Goal: Information Seeking & Learning: Learn about a topic

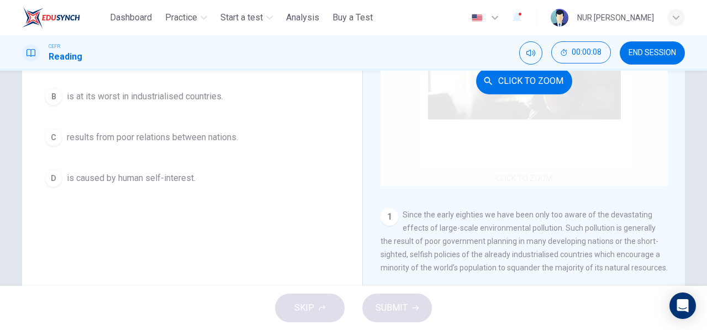
click at [545, 125] on div "Click to Zoom" at bounding box center [524, 81] width 287 height 211
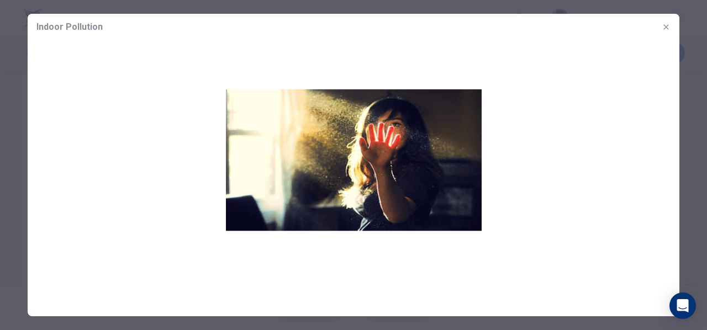
click at [673, 27] on button "button" at bounding box center [667, 27] width 18 height 18
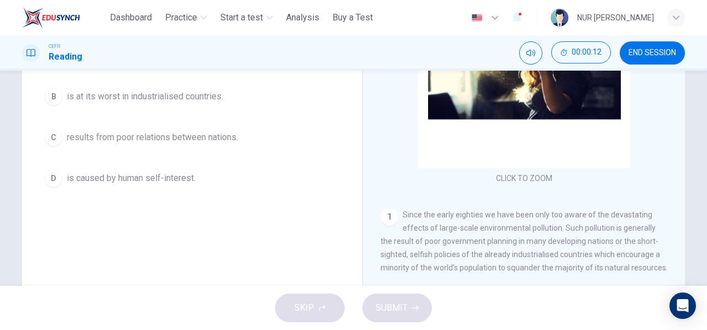
scroll to position [55, 0]
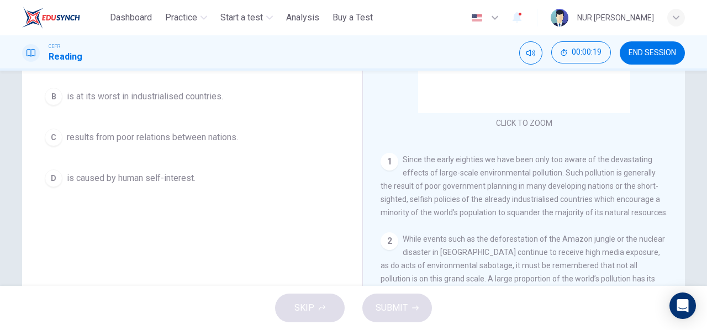
drag, startPoint x: 363, startPoint y: 153, endPoint x: 460, endPoint y: 206, distance: 111.1
click at [460, 206] on div "Indoor Pollution CLICK TO ZOOM Click to Zoom 1 Since the early eighties we have…" at bounding box center [524, 128] width 323 height 402
drag, startPoint x: 460, startPoint y: 206, endPoint x: 469, endPoint y: 222, distance: 17.6
click at [469, 219] on div "1 Since the early eighties we have been only too aware of the devastating effec…" at bounding box center [524, 186] width 287 height 66
drag, startPoint x: 467, startPoint y: 214, endPoint x: 408, endPoint y: 219, distance: 59.3
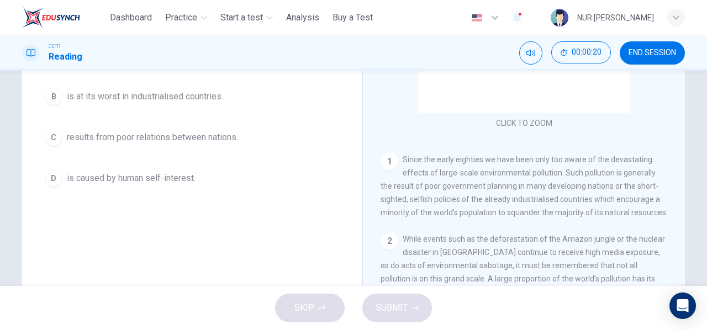
click at [408, 219] on div "1 Since the early eighties we have been only too aware of the devastating effec…" at bounding box center [524, 186] width 287 height 66
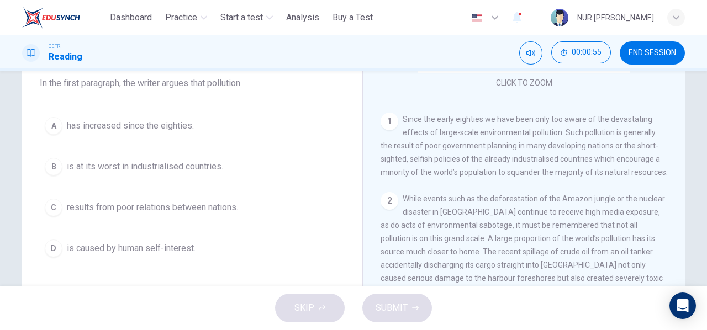
scroll to position [111, 0]
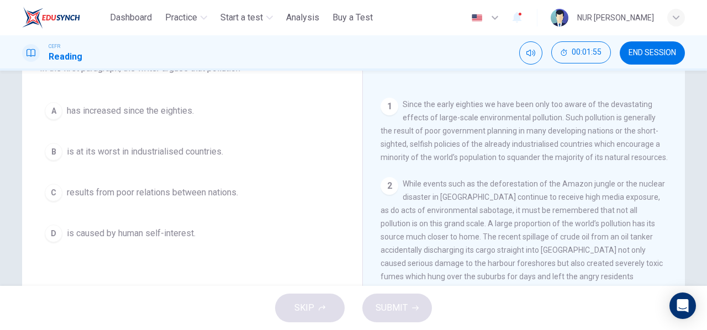
click at [46, 230] on div "D" at bounding box center [54, 234] width 18 height 18
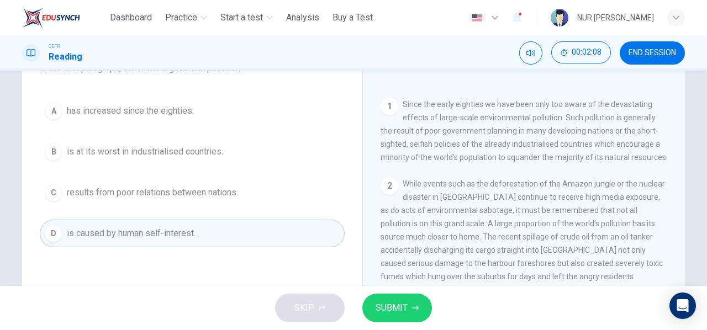
click at [104, 145] on span "is at its worst in industrialised countries." at bounding box center [145, 151] width 156 height 13
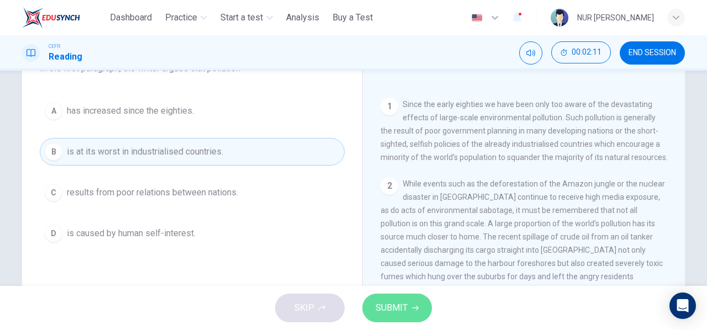
click at [410, 310] on button "SUBMIT" at bounding box center [398, 308] width 70 height 29
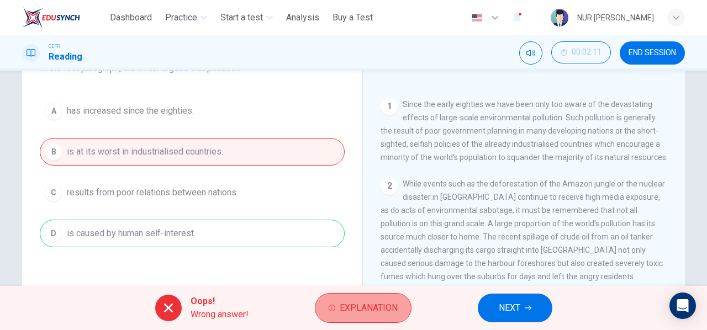
click at [359, 300] on button "Explanation" at bounding box center [363, 308] width 97 height 30
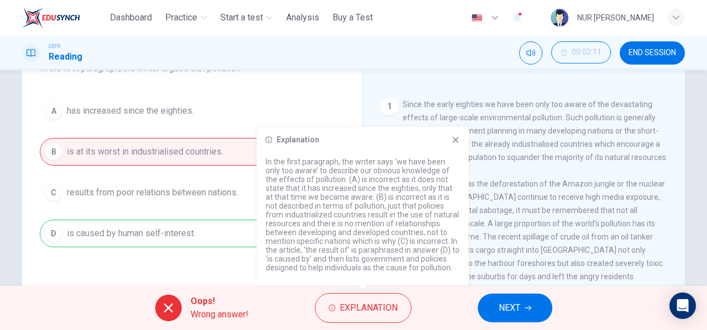
click at [510, 306] on span "NEXT" at bounding box center [510, 308] width 22 height 15
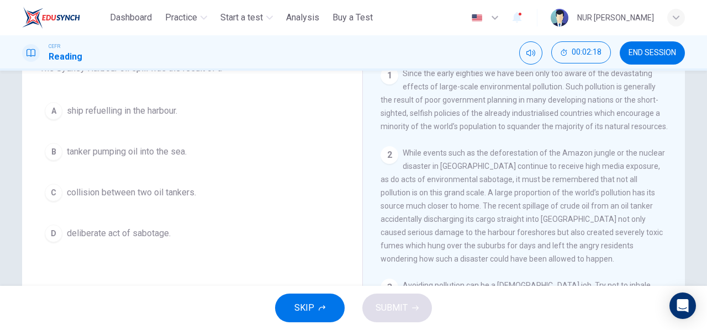
scroll to position [221, 0]
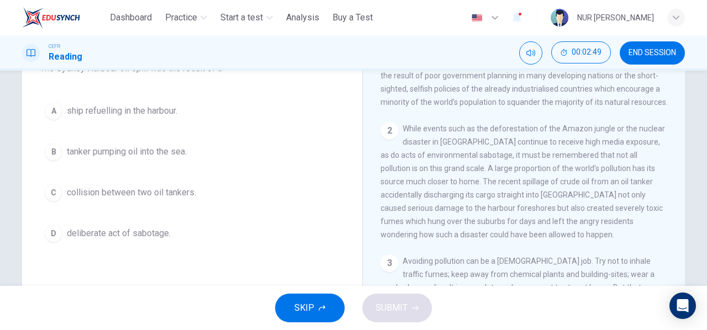
click at [125, 235] on span "deliberate act of sabotage." at bounding box center [119, 233] width 104 height 13
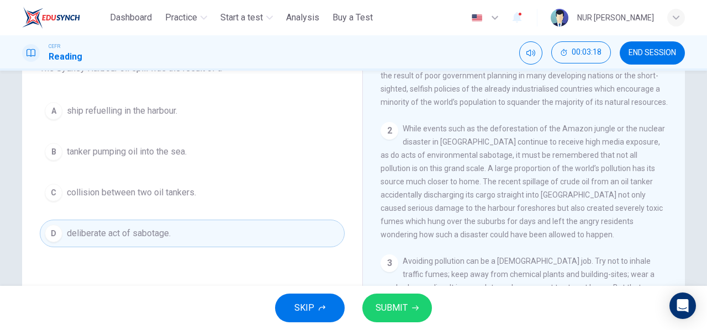
click at [398, 302] on span "SUBMIT" at bounding box center [392, 308] width 32 height 15
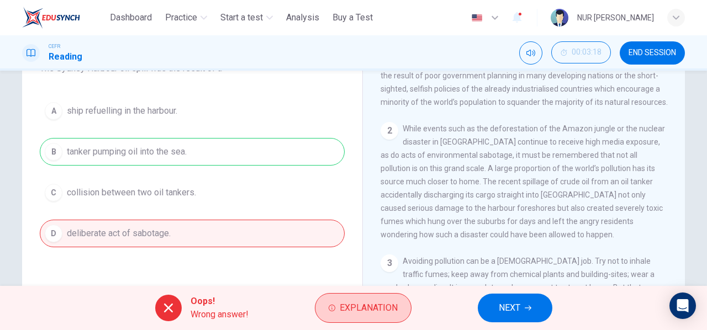
click at [351, 309] on span "Explanation" at bounding box center [369, 308] width 58 height 15
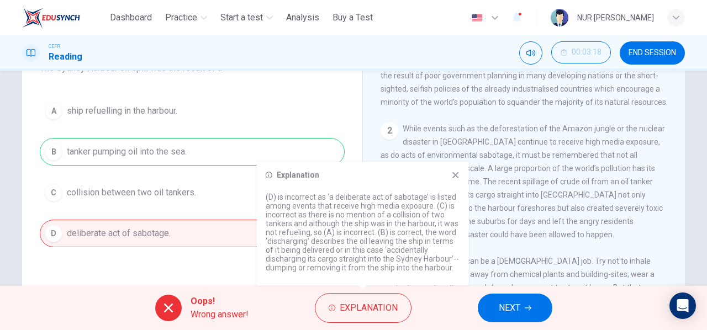
click at [452, 173] on icon at bounding box center [456, 175] width 9 height 9
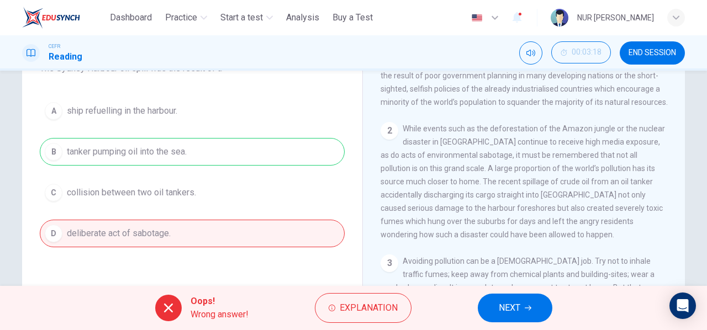
click at [510, 320] on button "NEXT" at bounding box center [515, 308] width 75 height 29
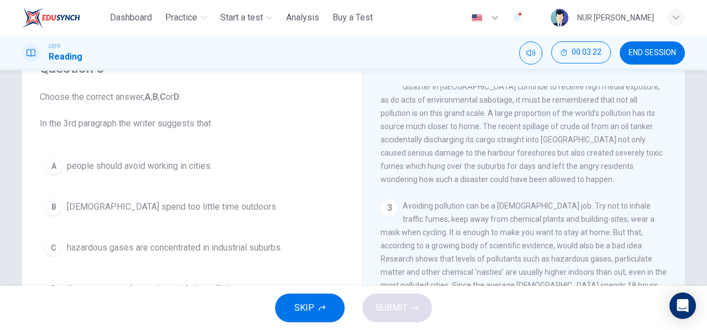
scroll to position [387, 0]
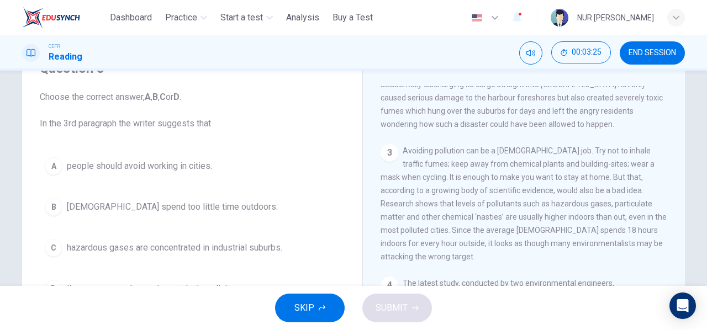
drag, startPoint x: 402, startPoint y: 170, endPoint x: 414, endPoint y: 175, distance: 13.4
click at [414, 175] on div "3 Avoiding pollution can be a full time job. Try not to inhale traffic fumes; k…" at bounding box center [524, 203] width 287 height 119
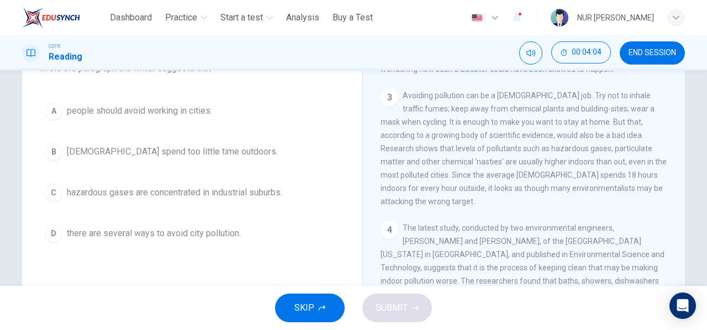
click at [146, 151] on span "Americans spend too little time outdoors." at bounding box center [172, 151] width 211 height 13
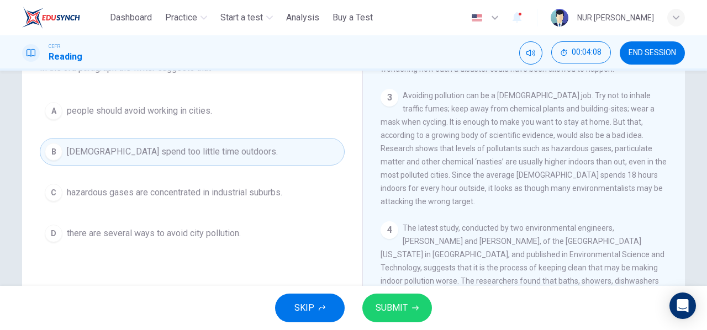
click at [402, 306] on span "SUBMIT" at bounding box center [392, 308] width 32 height 15
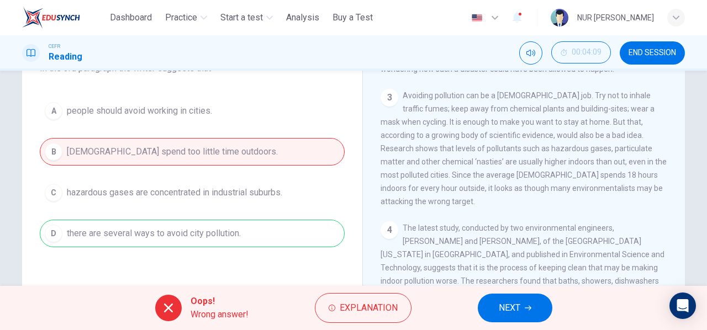
click at [356, 291] on div "Oops! Wrong answer! Explanation NEXT" at bounding box center [353, 308] width 707 height 44
click at [360, 307] on span "Explanation" at bounding box center [369, 308] width 58 height 15
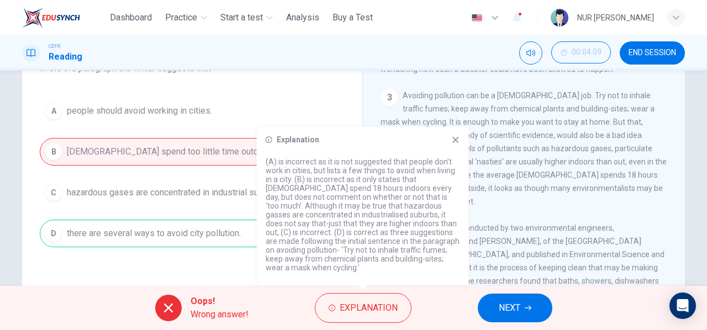
click at [517, 306] on span "NEXT" at bounding box center [510, 308] width 22 height 15
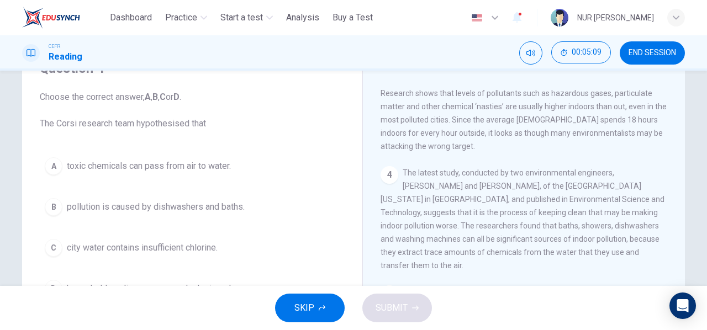
scroll to position [111, 0]
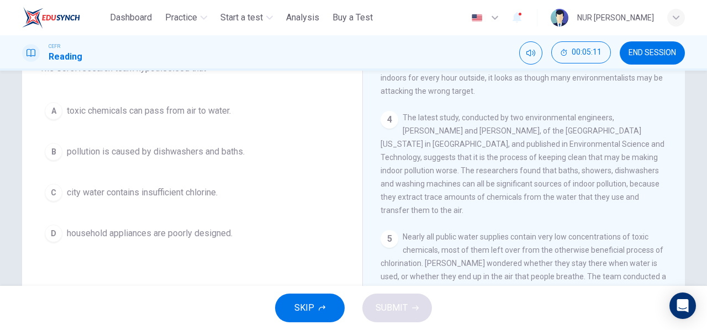
click at [45, 150] on div "B" at bounding box center [54, 152] width 18 height 18
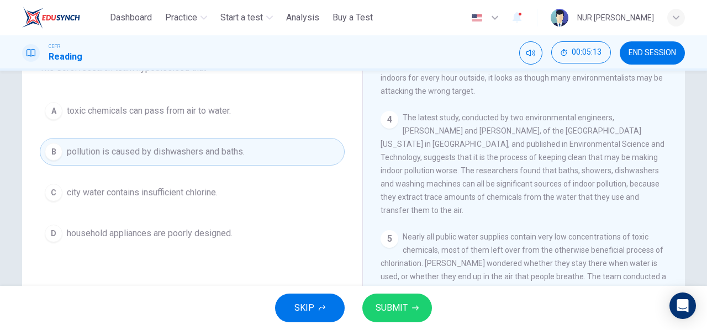
click at [388, 301] on span "SUBMIT" at bounding box center [392, 308] width 32 height 15
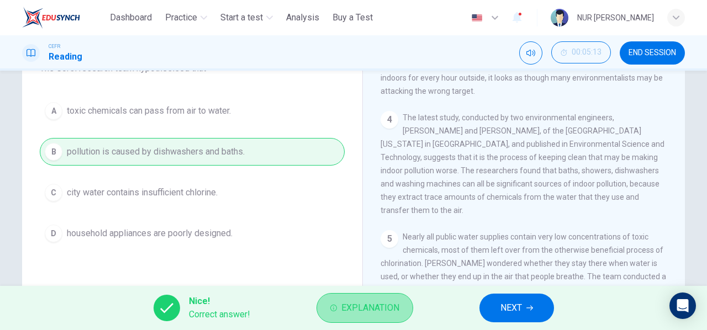
click at [339, 301] on button "Explanation" at bounding box center [365, 308] width 97 height 30
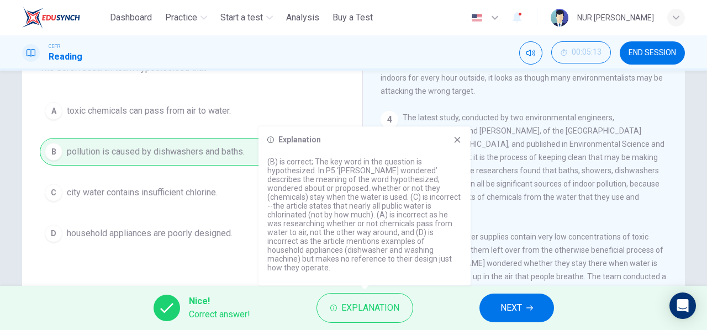
click at [524, 301] on button "NEXT" at bounding box center [517, 308] width 75 height 29
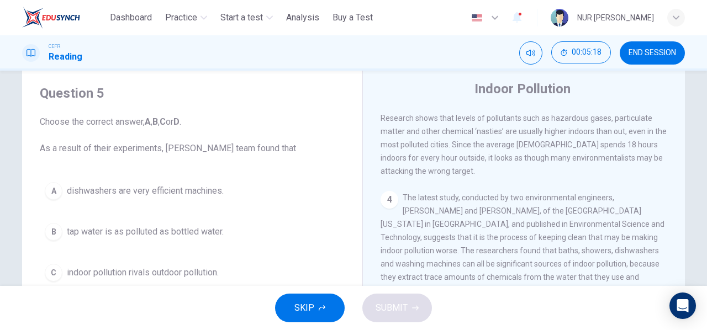
scroll to position [55, 0]
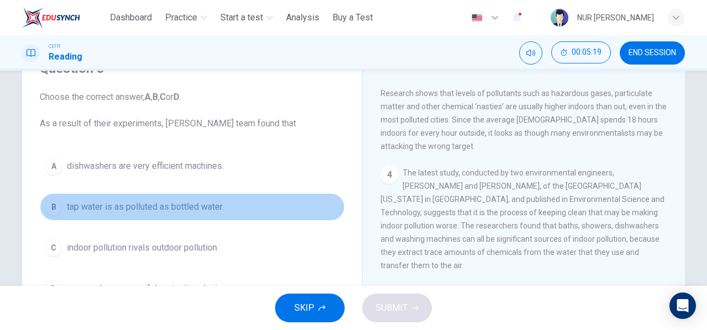
click at [307, 208] on button "B tap water is as polluted as bottled water." at bounding box center [192, 207] width 305 height 28
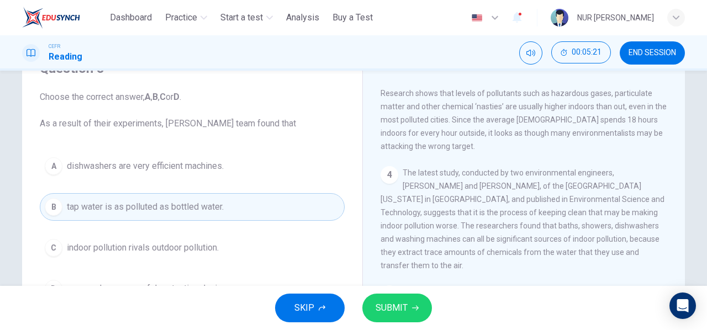
click at [289, 202] on button "B tap water is as polluted as bottled water." at bounding box center [192, 207] width 305 height 28
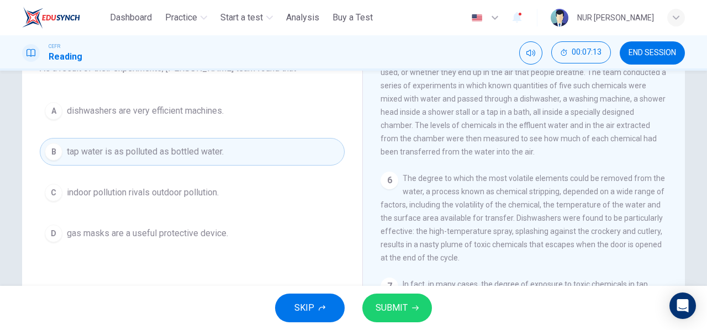
scroll to position [718, 0]
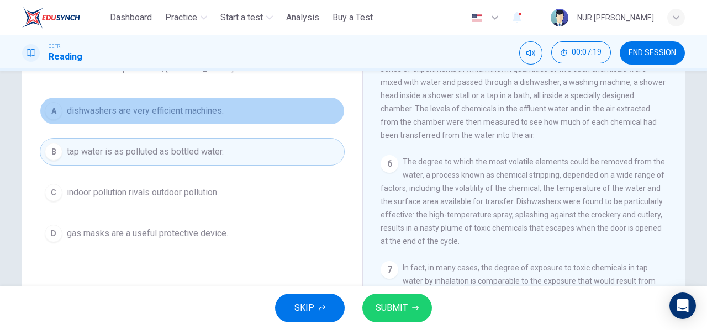
click at [140, 109] on span "dishwashers are very efficient machines." at bounding box center [145, 110] width 157 height 13
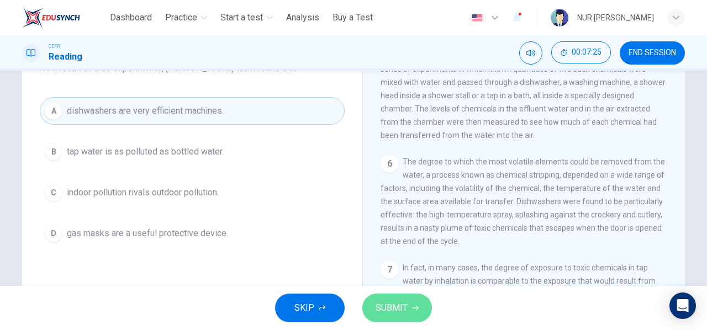
click at [409, 297] on button "SUBMIT" at bounding box center [398, 308] width 70 height 29
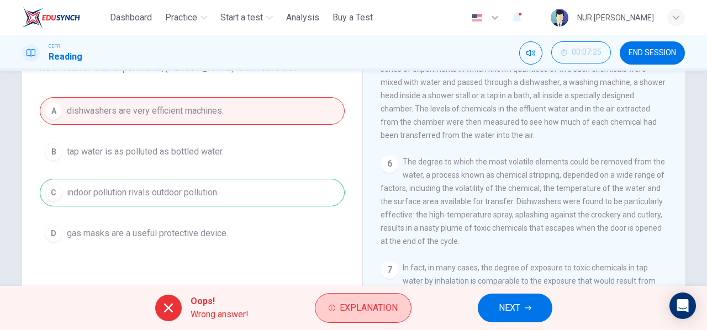
click at [381, 307] on span "Explanation" at bounding box center [369, 308] width 58 height 15
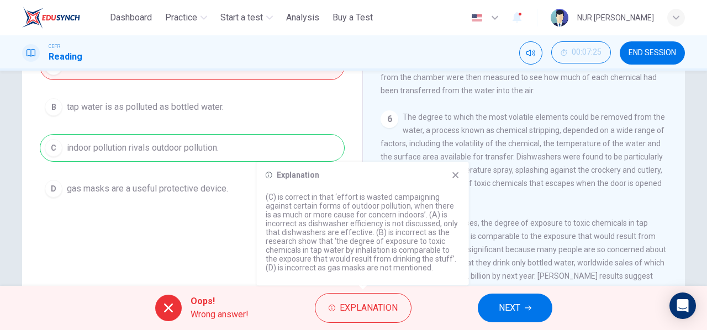
scroll to position [166, 0]
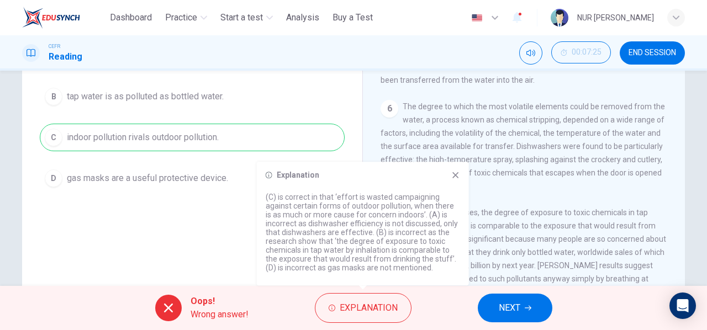
click at [547, 306] on button "NEXT" at bounding box center [515, 308] width 75 height 29
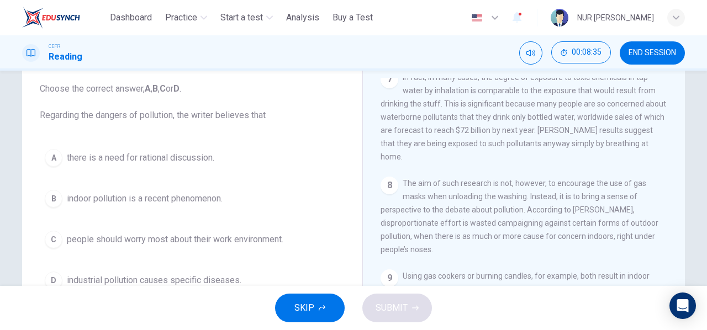
scroll to position [47, 0]
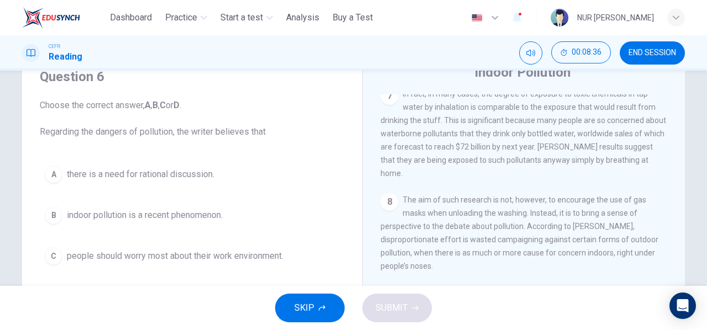
click at [154, 173] on span "there is a need for rational discussion." at bounding box center [141, 174] width 148 height 13
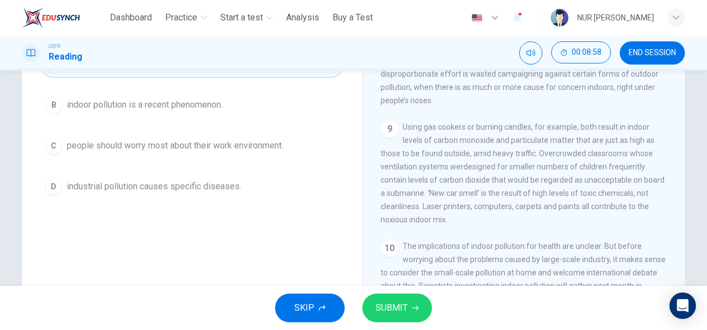
scroll to position [213, 0]
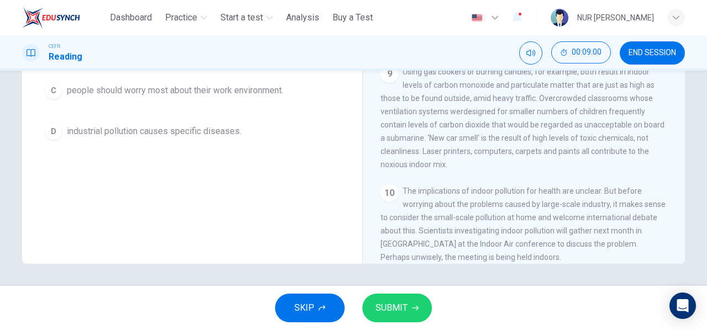
click at [391, 302] on span "SUBMIT" at bounding box center [392, 308] width 32 height 15
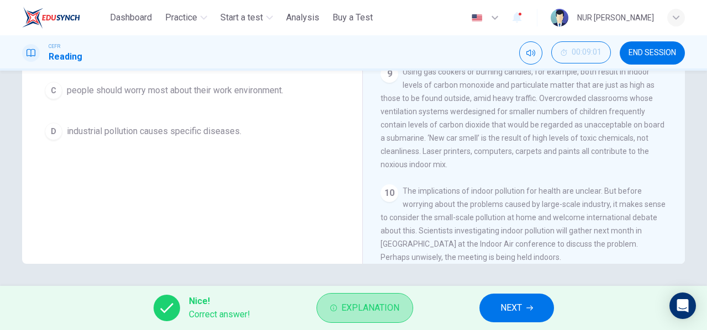
click at [391, 302] on span "Explanation" at bounding box center [371, 308] width 58 height 15
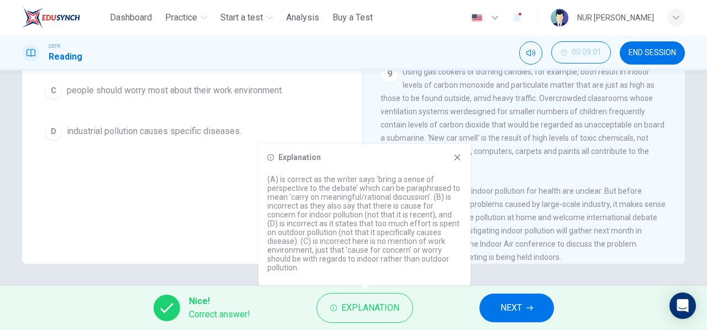
click at [458, 155] on icon at bounding box center [457, 157] width 9 height 9
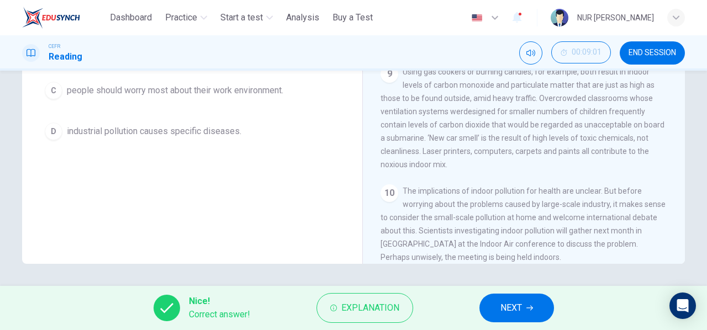
click at [528, 303] on button "NEXT" at bounding box center [517, 308] width 75 height 29
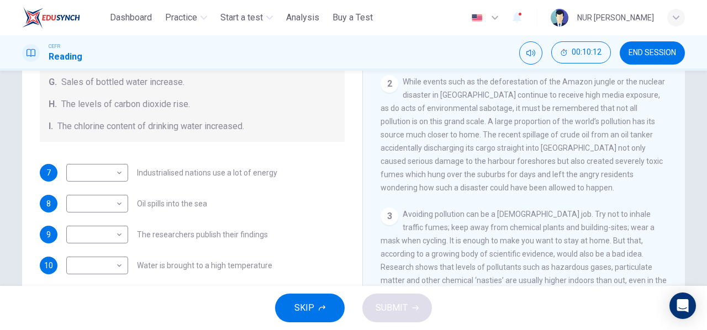
scroll to position [166, 0]
click at [120, 235] on body "This site uses cookies, as explained in our Privacy Policy . If you agree to th…" at bounding box center [353, 165] width 707 height 330
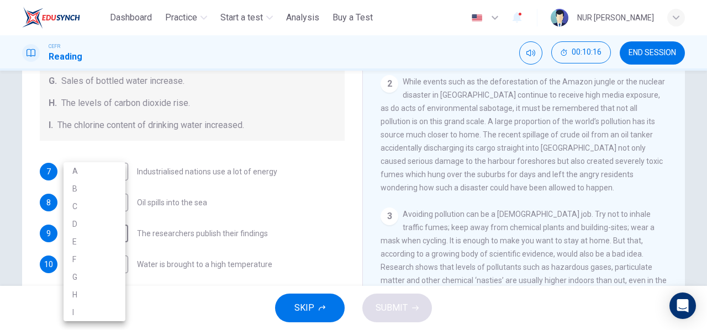
click at [243, 198] on div at bounding box center [353, 165] width 707 height 330
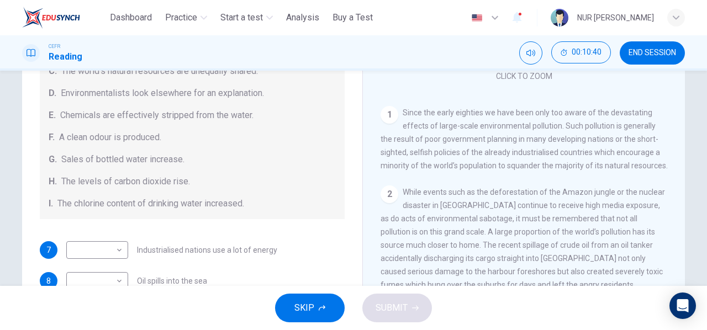
scroll to position [111, 0]
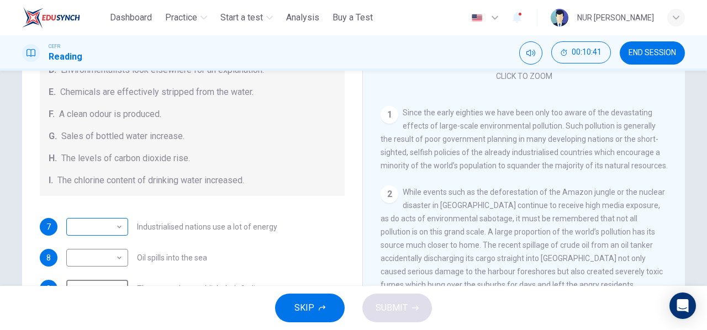
click at [114, 225] on body "This site uses cookies, as explained in our Privacy Policy . If you agree to th…" at bounding box center [353, 165] width 707 height 330
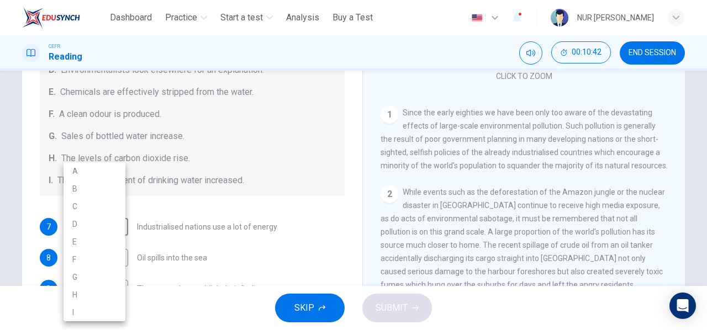
click at [97, 203] on li "C" at bounding box center [95, 207] width 62 height 18
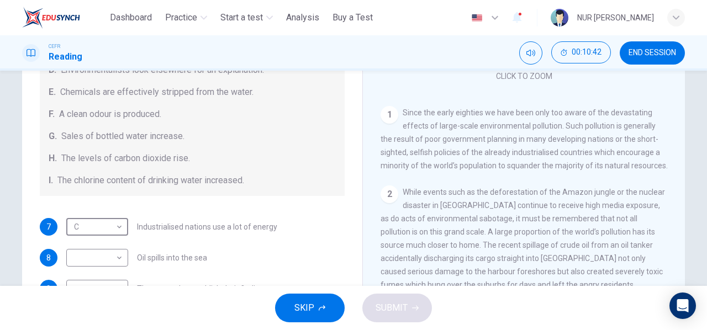
type input "*"
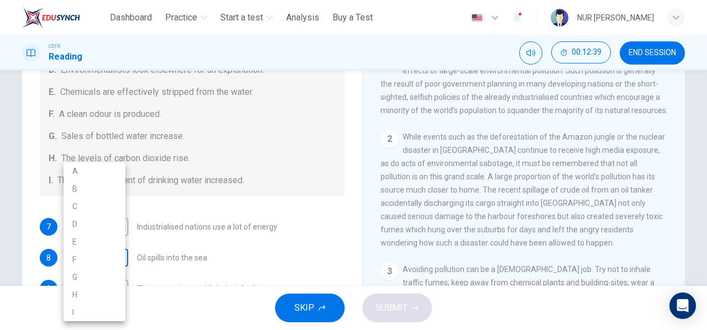
click at [97, 263] on body "This site uses cookies, as explained in our Privacy Policy . If you agree to th…" at bounding box center [353, 165] width 707 height 330
click at [97, 192] on li "B" at bounding box center [95, 189] width 62 height 18
type input "*"
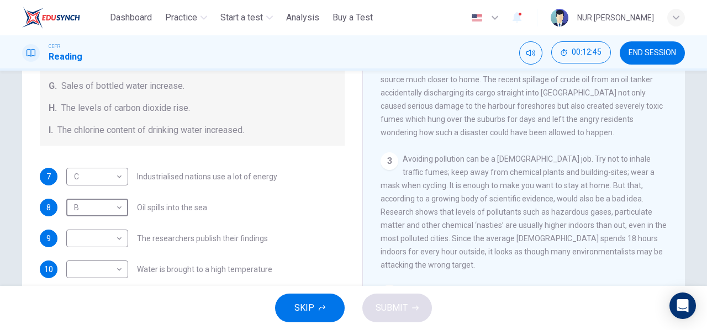
scroll to position [166, 0]
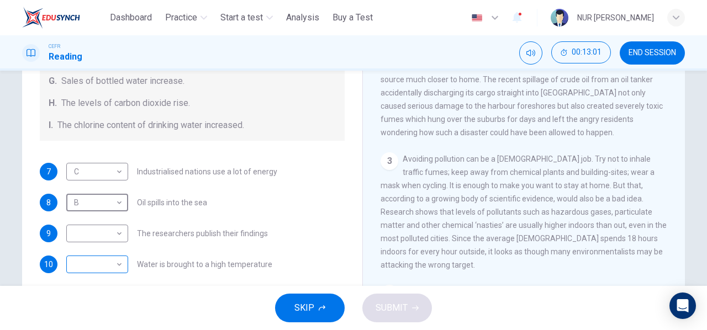
click at [102, 266] on body "This site uses cookies, as explained in our Privacy Policy . If you agree to th…" at bounding box center [353, 165] width 707 height 330
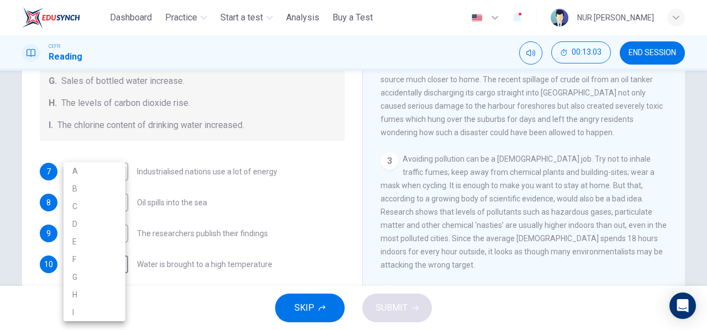
click at [77, 309] on li "I" at bounding box center [95, 313] width 62 height 18
type input "*"
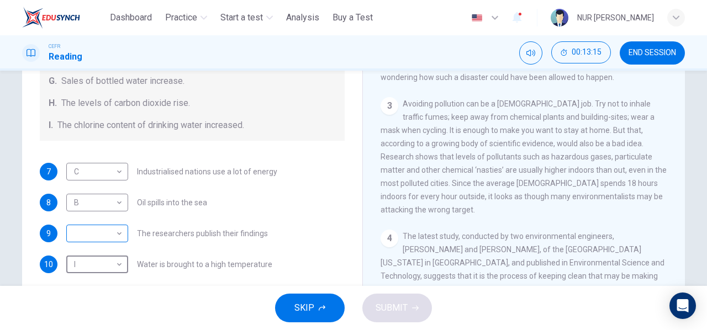
click at [107, 229] on body "This site uses cookies, as explained in our Privacy Policy . If you agree to th…" at bounding box center [353, 165] width 707 height 330
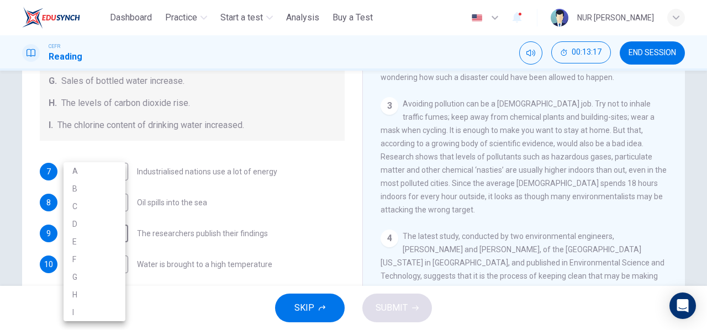
click at [72, 246] on li "E" at bounding box center [95, 242] width 62 height 18
type input "*"
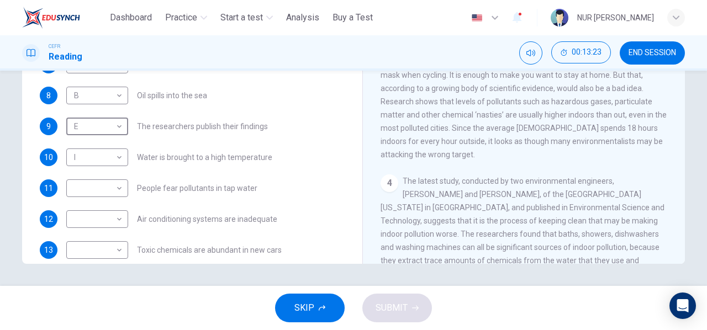
scroll to position [234, 0]
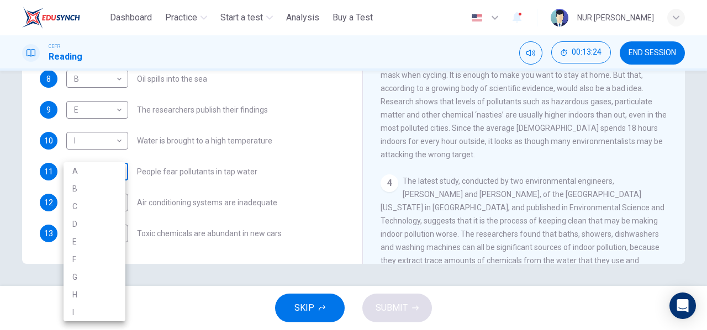
click at [107, 172] on body "This site uses cookies, as explained in our Privacy Policy . If you agree to th…" at bounding box center [353, 165] width 707 height 330
click at [78, 272] on li "G" at bounding box center [95, 278] width 62 height 18
type input "*"
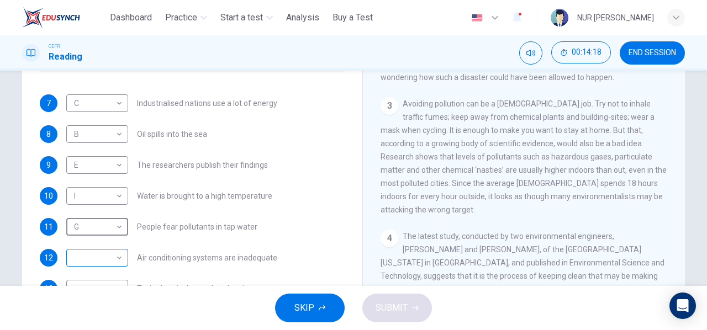
click at [114, 264] on body "This site uses cookies, as explained in our Privacy Policy . If you agree to th…" at bounding box center [353, 165] width 707 height 330
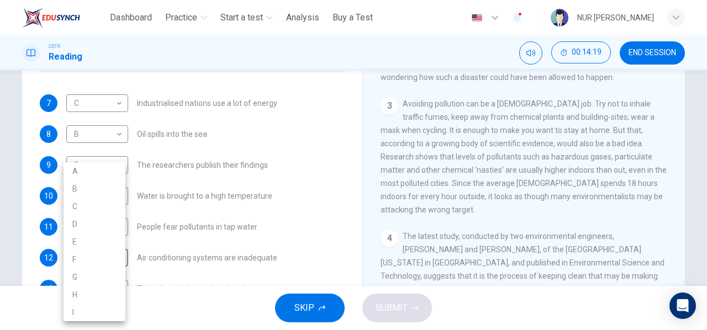
click at [104, 173] on li "A" at bounding box center [95, 171] width 62 height 18
type input "*"
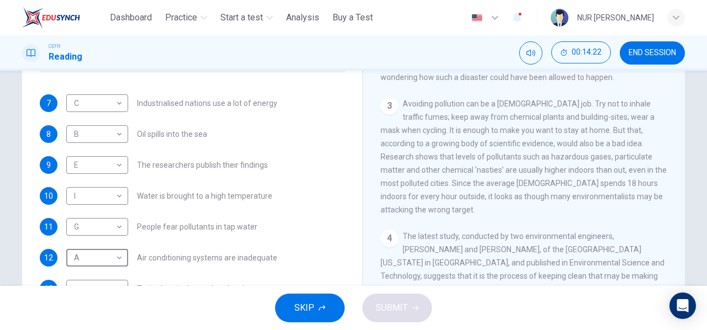
scroll to position [213, 0]
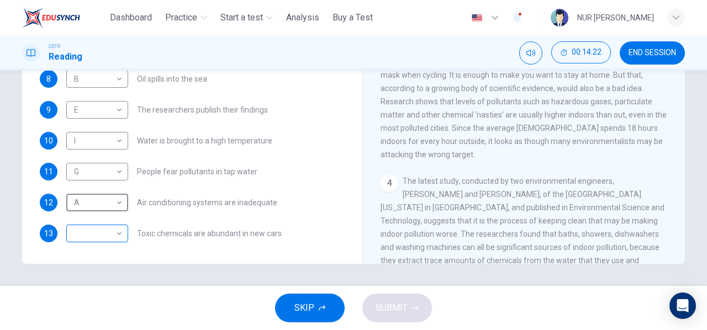
click at [82, 235] on body "This site uses cookies, as explained in our Privacy Policy . If you agree to th…" at bounding box center [353, 165] width 707 height 330
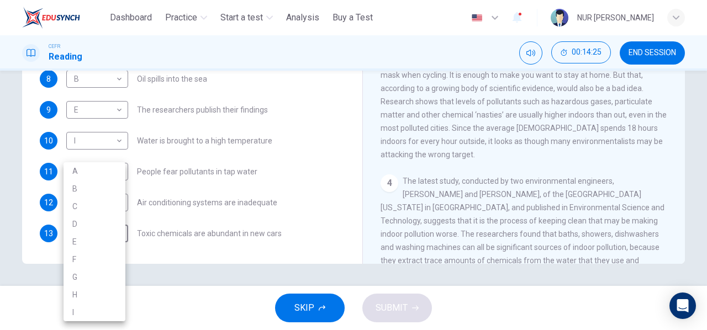
click at [226, 161] on div at bounding box center [353, 165] width 707 height 330
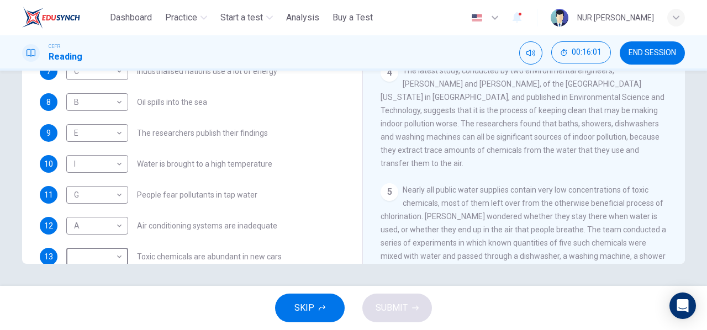
scroll to position [234, 0]
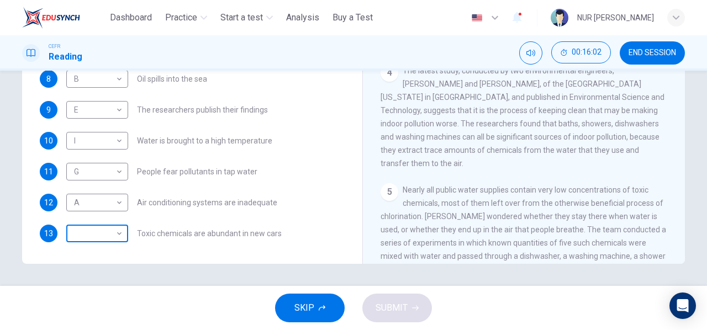
click at [101, 233] on body "This site uses cookies, as explained in our Privacy Policy . If you agree to th…" at bounding box center [353, 165] width 707 height 330
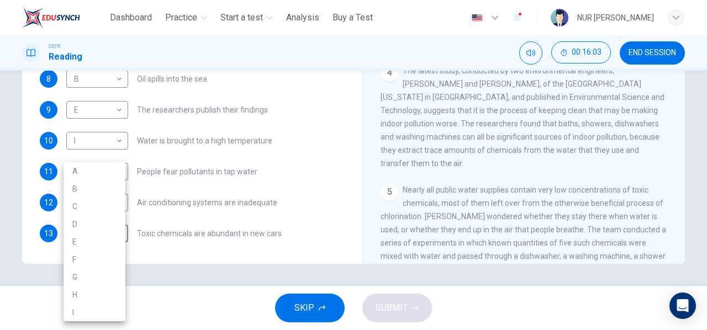
click at [95, 224] on li "D" at bounding box center [95, 225] width 62 height 18
type input "*"
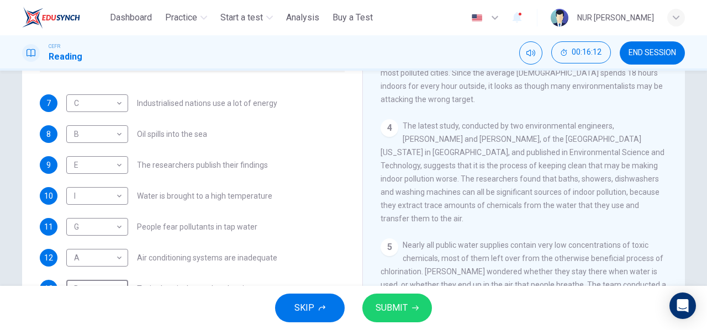
click at [405, 314] on span "SUBMIT" at bounding box center [392, 308] width 32 height 15
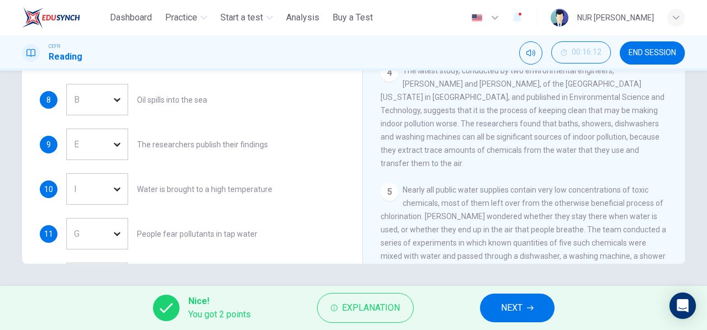
click at [525, 311] on button "NEXT" at bounding box center [517, 308] width 75 height 29
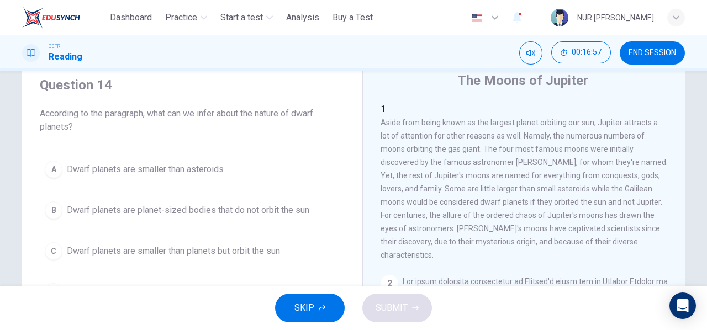
scroll to position [55, 0]
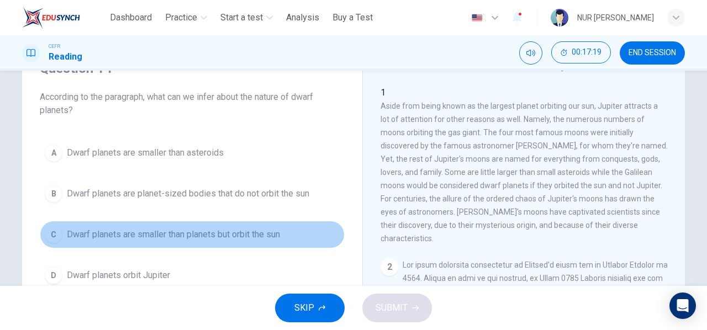
click at [246, 235] on span "Dwarf planets are smaller than planets but orbit the sun" at bounding box center [173, 234] width 213 height 13
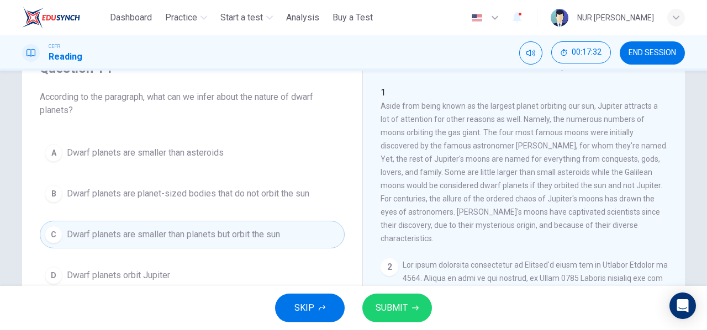
click at [384, 317] on button "SUBMIT" at bounding box center [398, 308] width 70 height 29
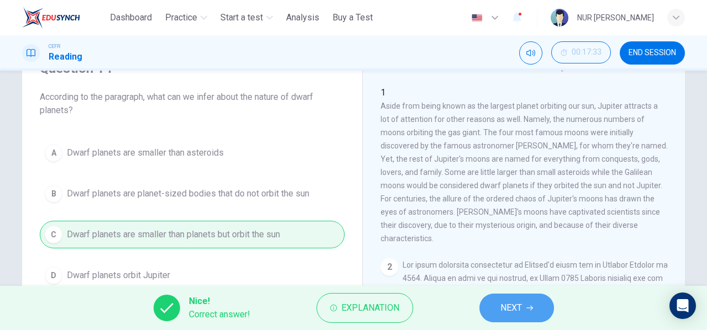
click at [504, 307] on span "NEXT" at bounding box center [512, 308] width 22 height 15
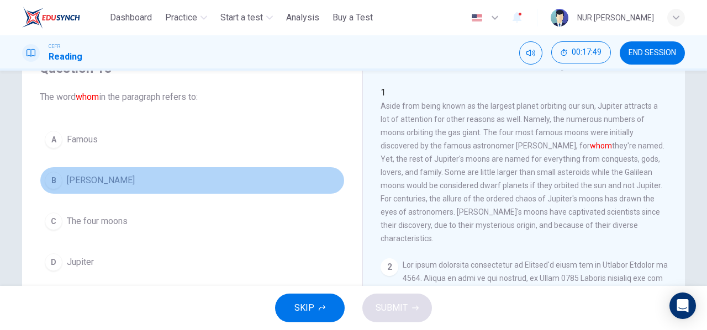
click at [96, 190] on button "B Galileo Galilei" at bounding box center [192, 181] width 305 height 28
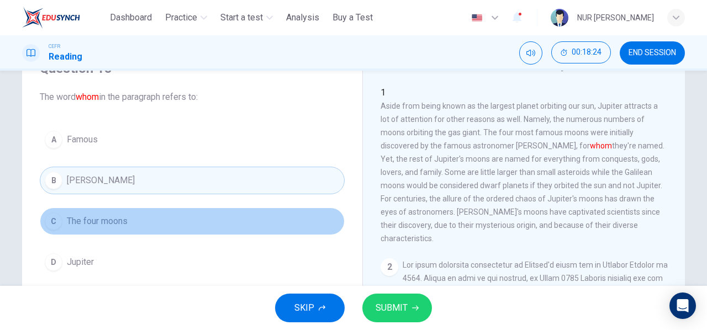
click at [117, 226] on span "The four moons" at bounding box center [97, 221] width 61 height 13
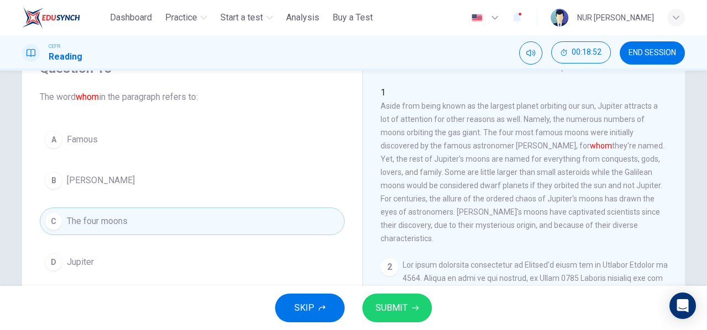
click at [413, 296] on button "SUBMIT" at bounding box center [398, 308] width 70 height 29
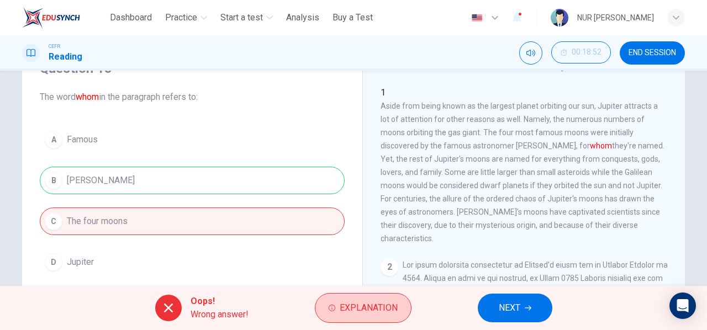
click at [364, 305] on span "Explanation" at bounding box center [369, 308] width 58 height 15
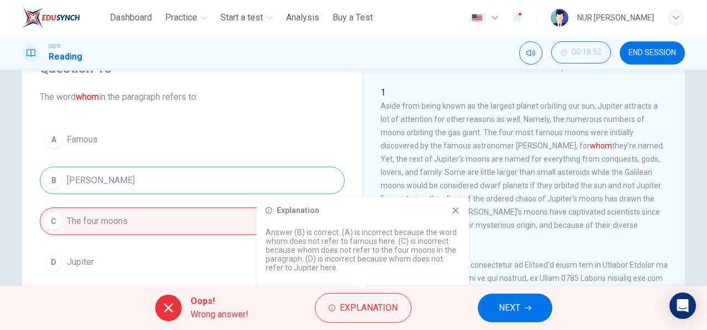
click at [502, 299] on button "NEXT" at bounding box center [515, 308] width 75 height 29
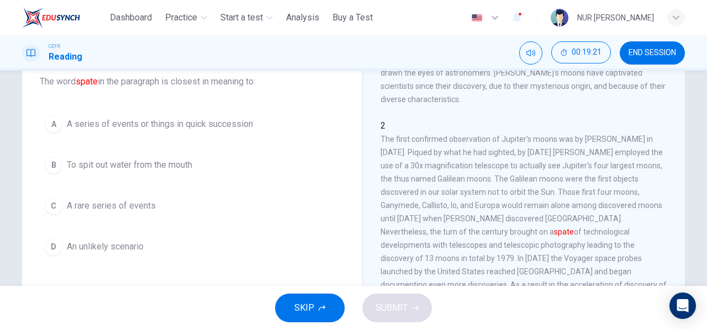
scroll to position [111, 0]
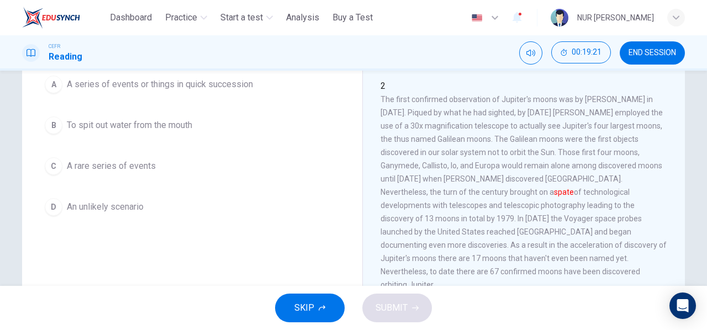
click at [132, 81] on span "A series of events or things in quick succession" at bounding box center [160, 84] width 186 height 13
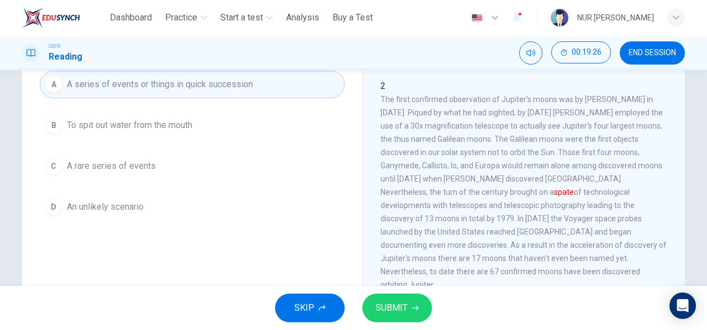
click at [403, 310] on span "SUBMIT" at bounding box center [392, 308] width 32 height 15
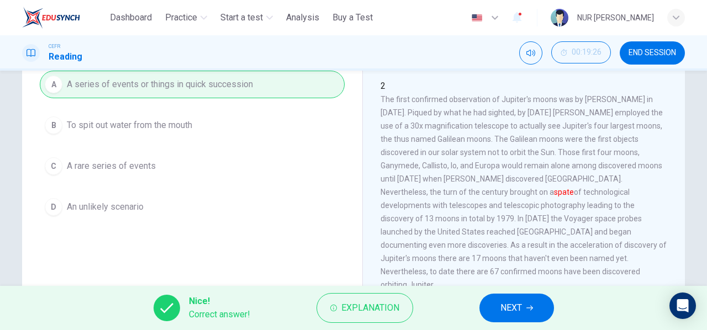
click at [512, 308] on span "NEXT" at bounding box center [512, 308] width 22 height 15
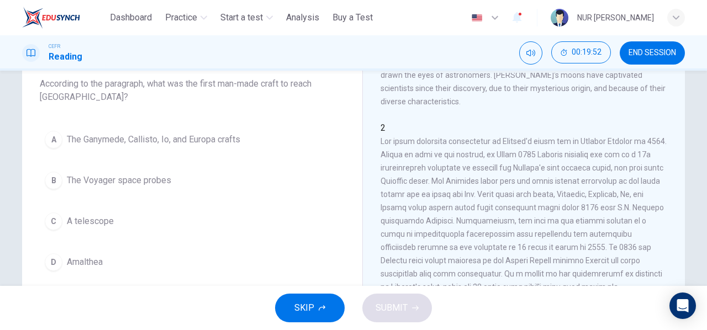
scroll to position [166, 0]
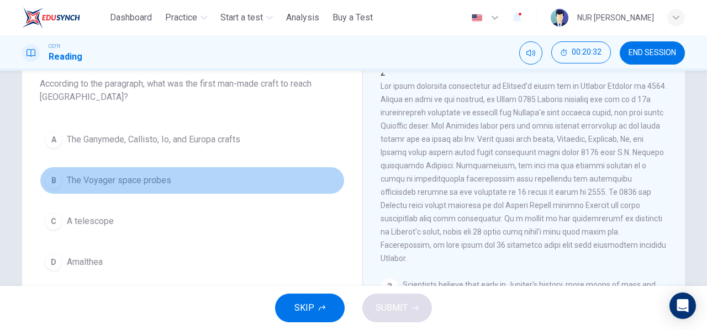
click at [72, 181] on span "The Voyager space probes" at bounding box center [119, 180] width 104 height 13
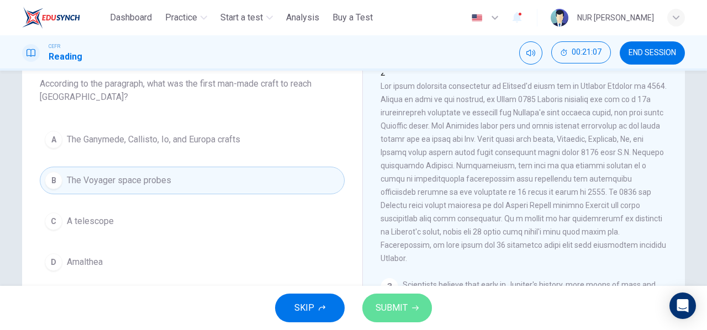
click at [397, 316] on button "SUBMIT" at bounding box center [398, 308] width 70 height 29
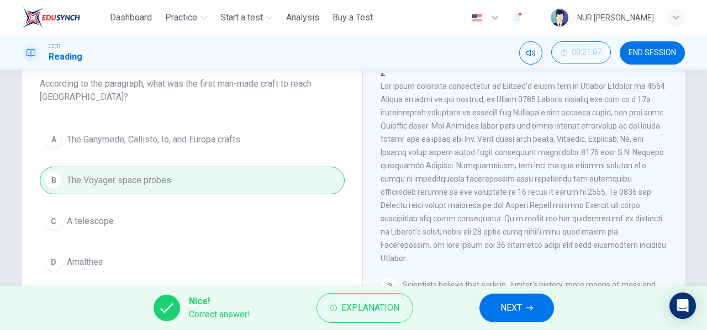
click at [525, 317] on button "NEXT" at bounding box center [517, 308] width 75 height 29
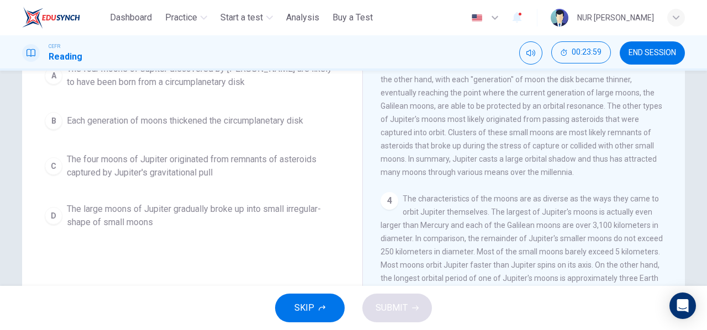
scroll to position [69, 0]
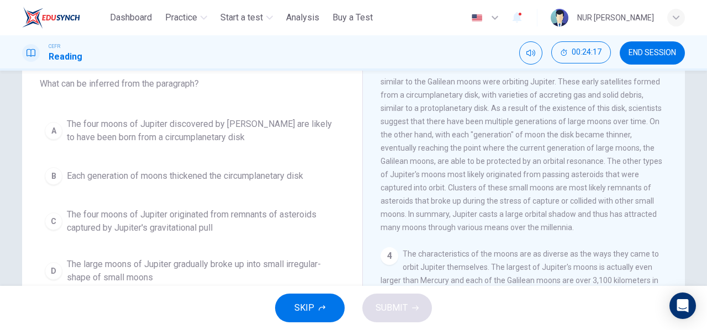
click at [132, 223] on span "The four moons of Jupiter originated from remnants of asteroids captured by Jup…" at bounding box center [203, 221] width 273 height 27
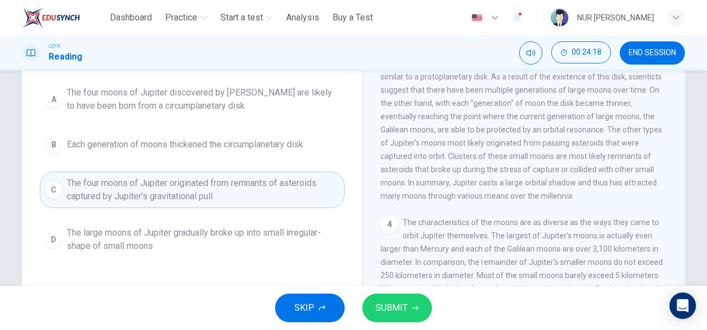
scroll to position [124, 0]
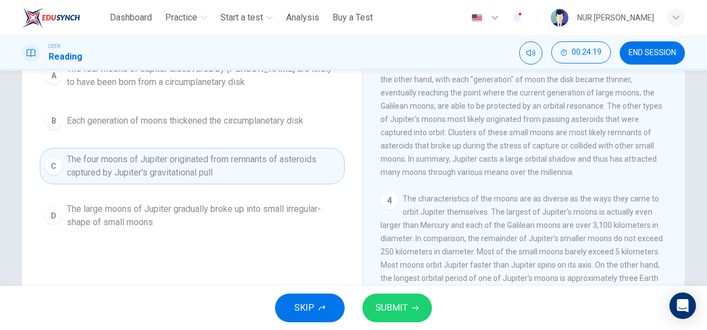
click at [401, 318] on button "SUBMIT" at bounding box center [398, 308] width 70 height 29
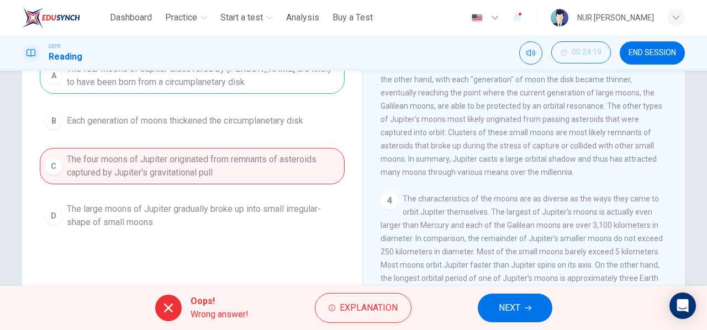
scroll to position [69, 0]
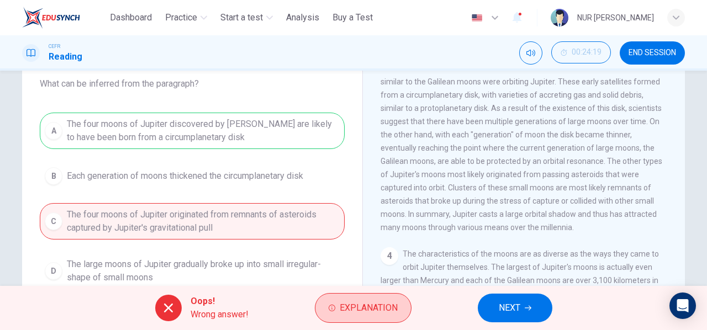
click at [374, 307] on span "Explanation" at bounding box center [369, 308] width 58 height 15
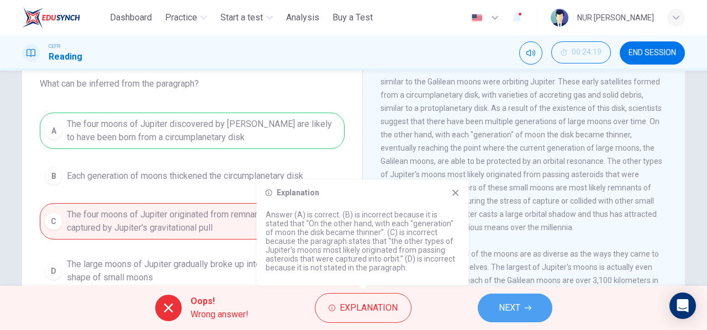
click at [508, 303] on span "NEXT" at bounding box center [510, 308] width 22 height 15
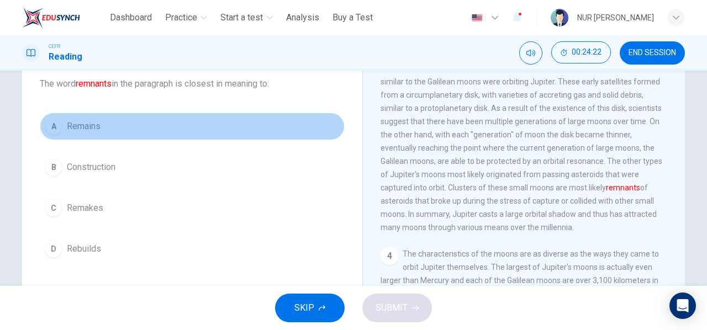
click at [88, 129] on span "Remains" at bounding box center [84, 126] width 34 height 13
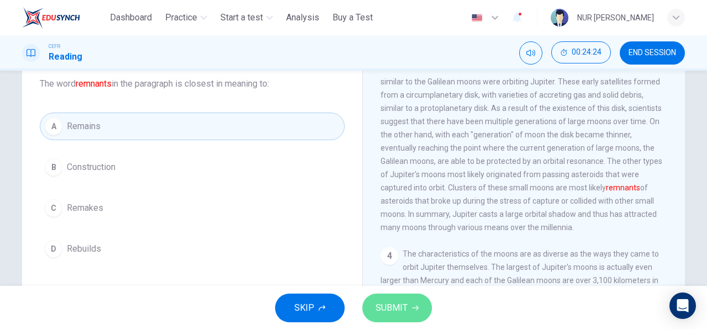
click at [403, 302] on span "SUBMIT" at bounding box center [392, 308] width 32 height 15
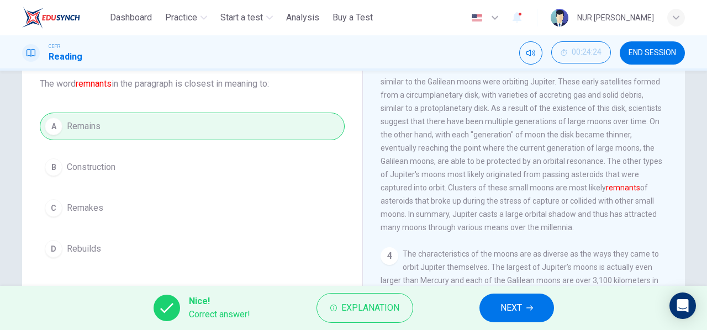
click at [514, 305] on span "NEXT" at bounding box center [512, 308] width 22 height 15
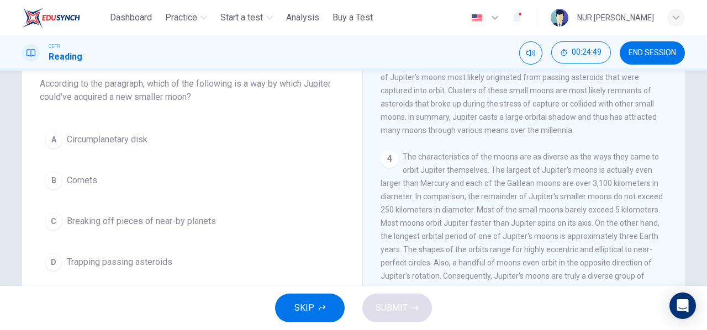
scroll to position [493, 0]
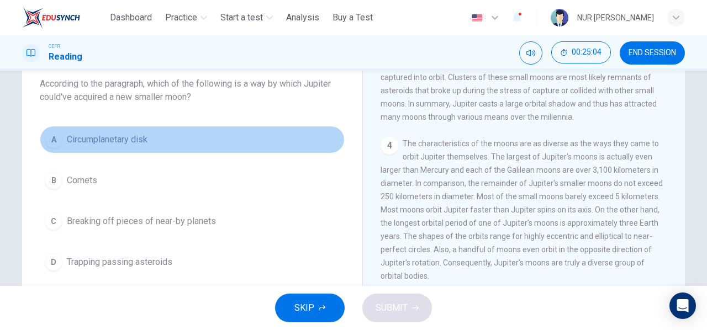
drag, startPoint x: 66, startPoint y: 139, endPoint x: 211, endPoint y: 143, distance: 144.3
click at [211, 143] on button "A Circumplanetary disk" at bounding box center [192, 140] width 305 height 28
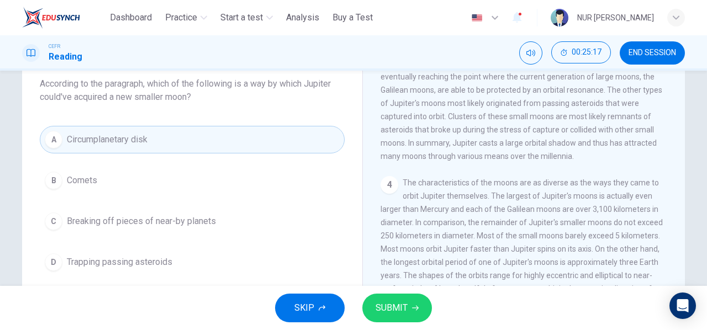
scroll to position [438, 0]
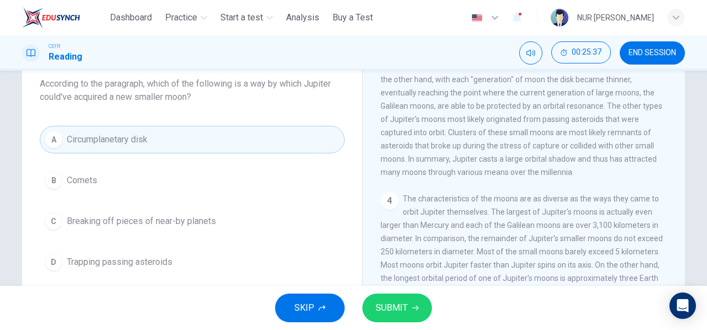
click at [76, 155] on div "A Circumplanetary disk B Comets C Breaking off pieces of near-by planets D Trap…" at bounding box center [192, 201] width 305 height 150
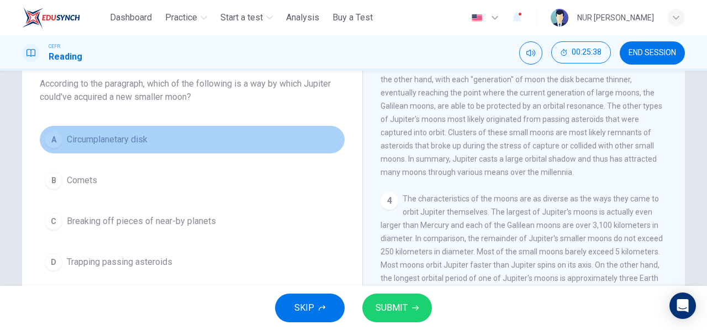
click at [76, 132] on button "A Circumplanetary disk" at bounding box center [192, 140] width 305 height 28
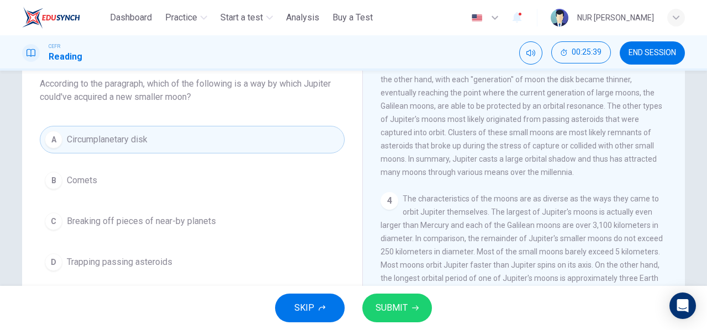
click at [389, 310] on span "SUBMIT" at bounding box center [392, 308] width 32 height 15
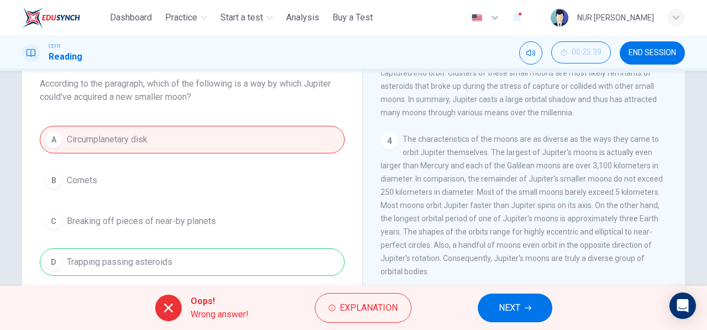
scroll to position [548, 0]
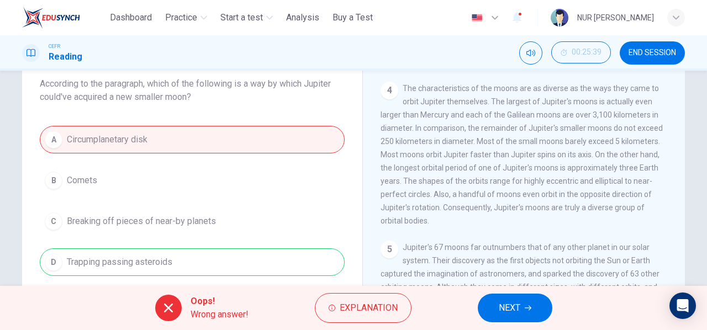
click at [503, 299] on button "NEXT" at bounding box center [515, 308] width 75 height 29
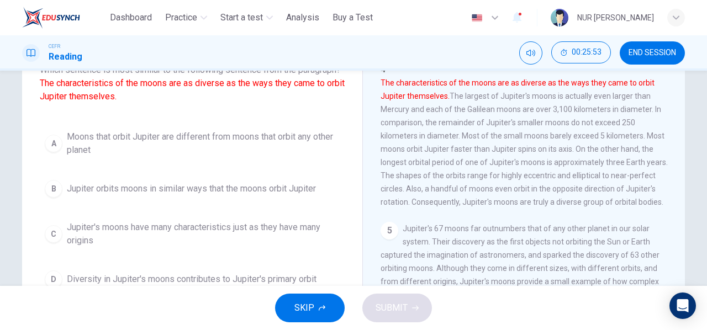
scroll to position [69, 0]
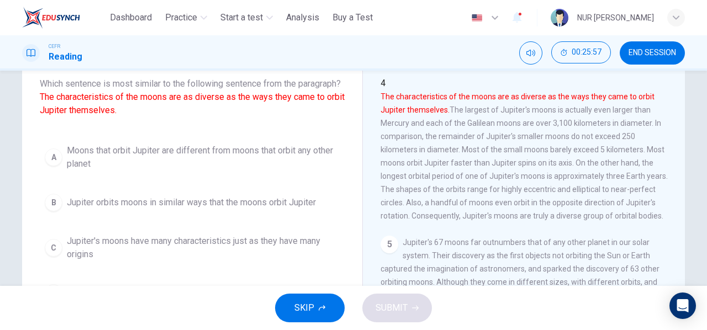
click at [102, 232] on div "A Moons that orbit Jupiter are different from moons that orbit any other planet…" at bounding box center [192, 223] width 305 height 168
click at [111, 253] on span "Jupiter's moons have many characteristics just as they have many origins" at bounding box center [203, 248] width 273 height 27
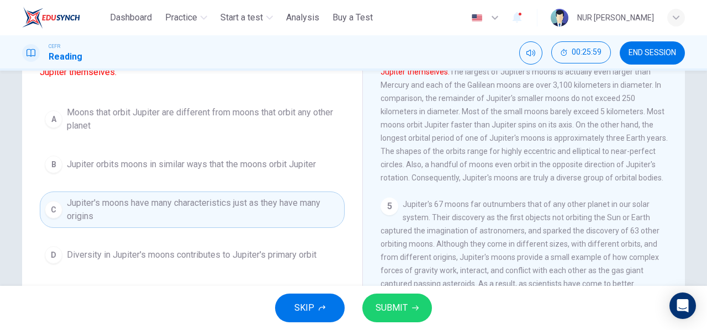
scroll to position [124, 0]
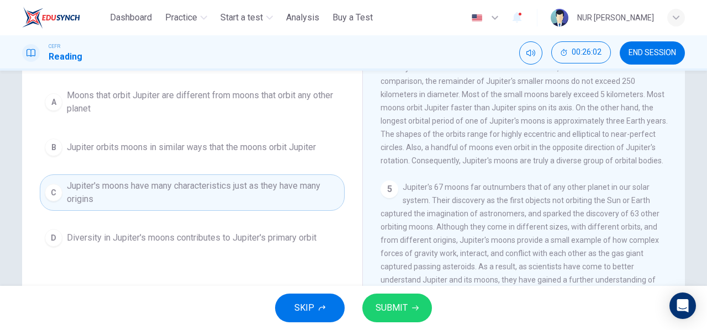
click at [428, 303] on button "SUBMIT" at bounding box center [398, 308] width 70 height 29
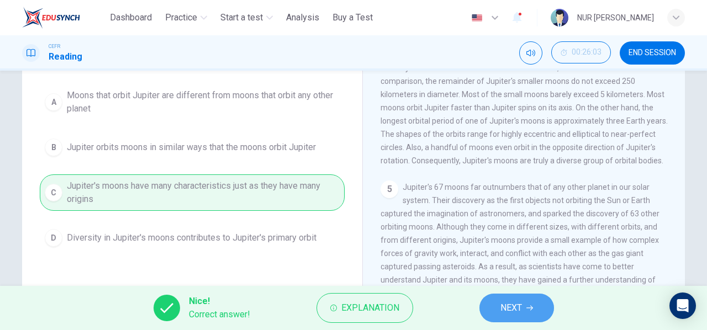
click at [525, 304] on button "NEXT" at bounding box center [517, 308] width 75 height 29
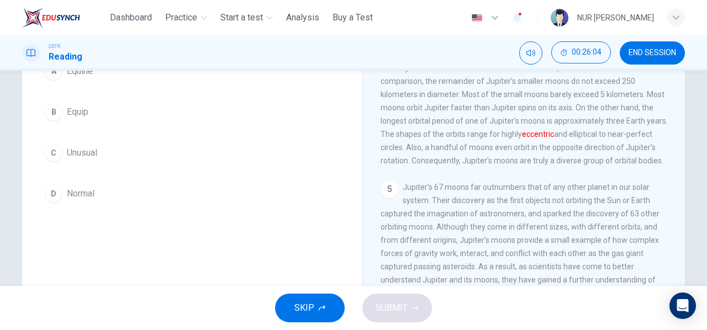
scroll to position [69, 0]
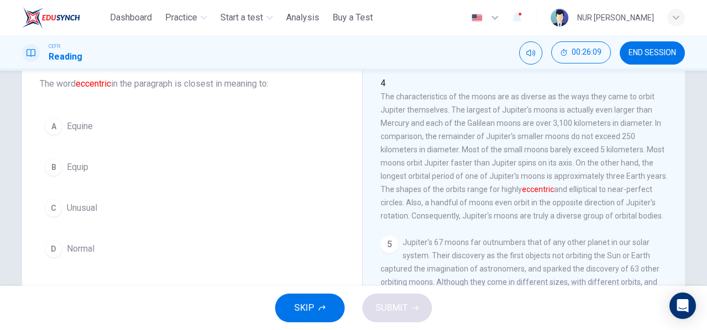
click at [56, 207] on div "C" at bounding box center [54, 209] width 18 height 18
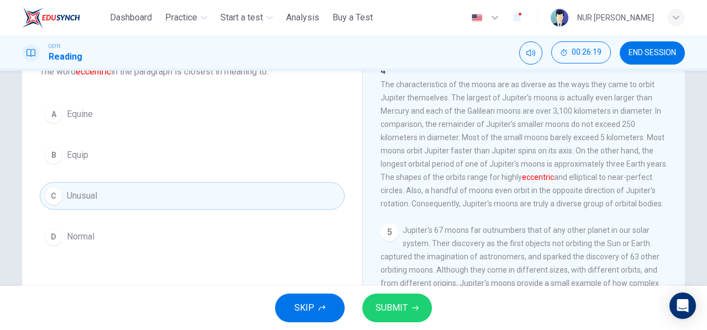
scroll to position [124, 0]
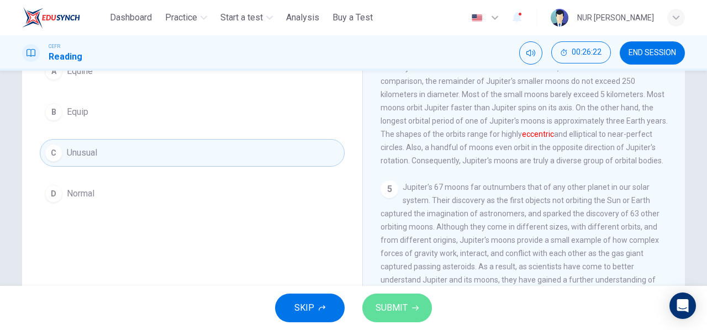
click at [411, 310] on button "SUBMIT" at bounding box center [398, 308] width 70 height 29
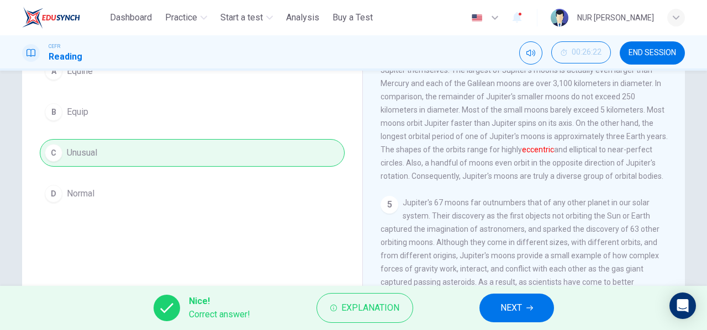
scroll to position [548, 0]
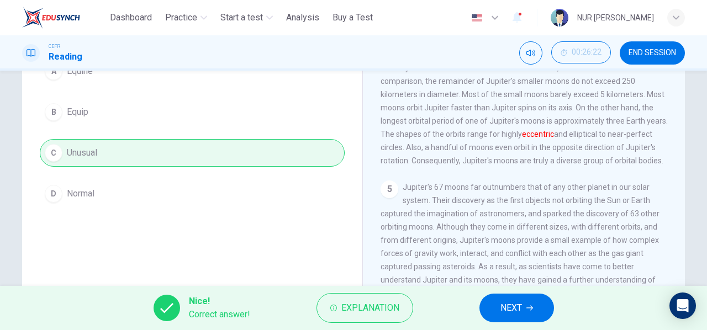
click at [537, 299] on button "NEXT" at bounding box center [517, 308] width 75 height 29
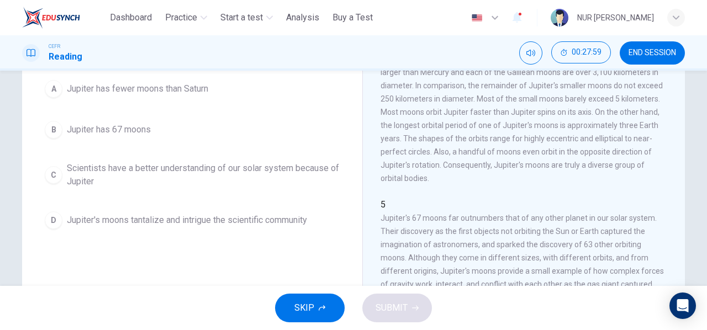
scroll to position [102, 0]
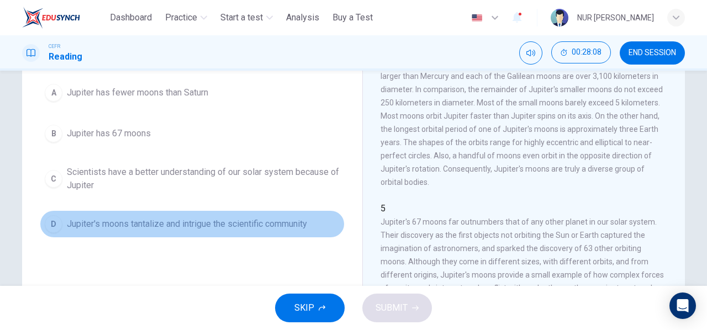
click at [63, 227] on button "D Jupiter's moons tantalize and intrigue the scientific community" at bounding box center [192, 225] width 305 height 28
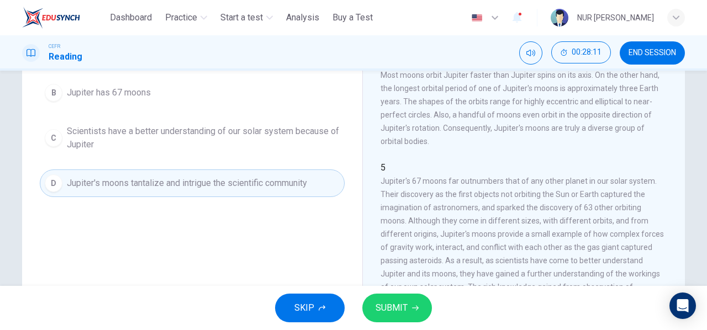
scroll to position [213, 0]
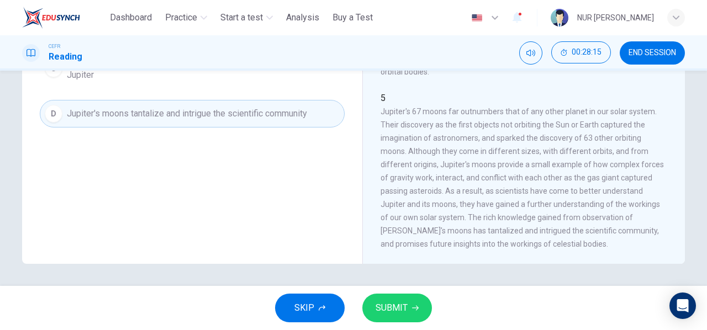
click at [378, 306] on span "SUBMIT" at bounding box center [392, 308] width 32 height 15
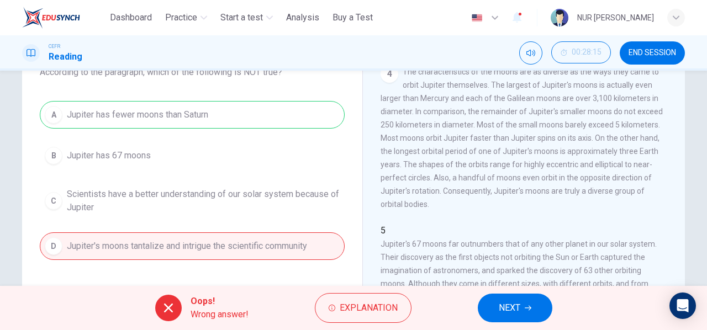
scroll to position [102, 0]
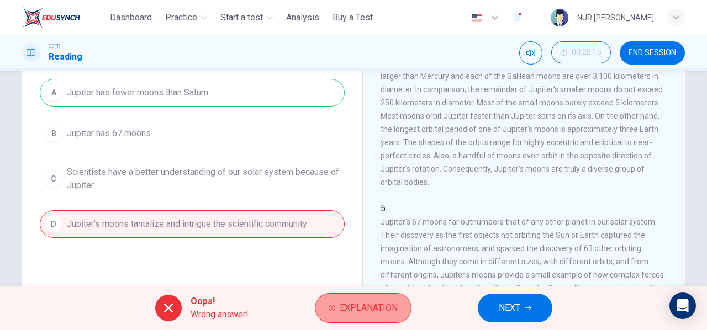
click at [351, 296] on button "Explanation" at bounding box center [363, 308] width 97 height 30
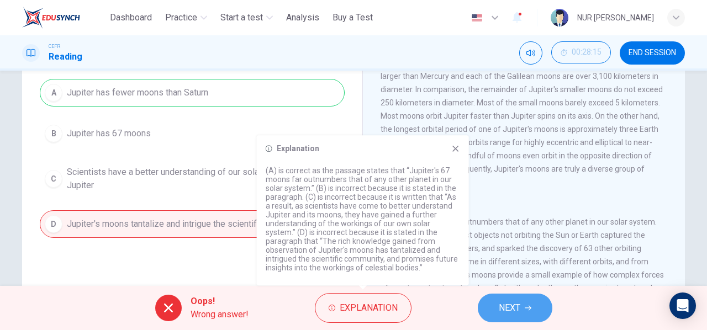
click at [481, 312] on button "NEXT" at bounding box center [515, 308] width 75 height 29
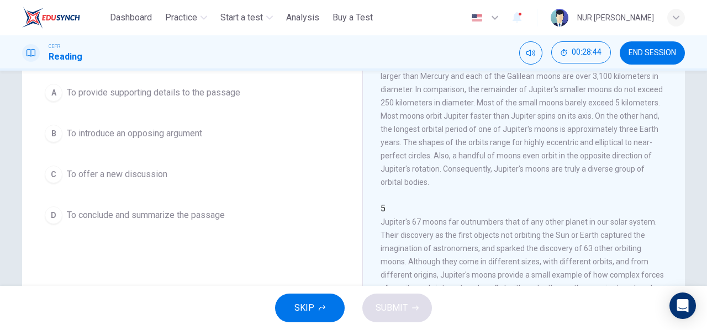
scroll to position [158, 0]
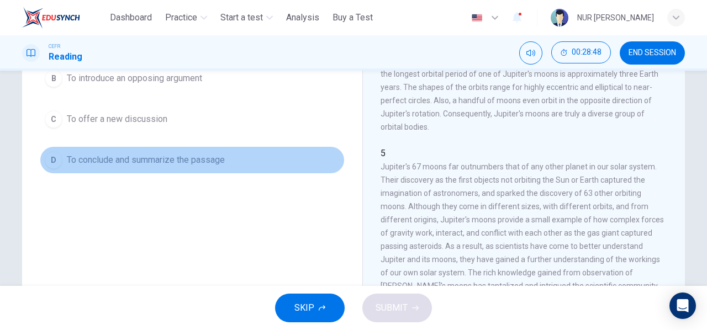
click at [113, 156] on span "To conclude and summarize the passage" at bounding box center [146, 160] width 158 height 13
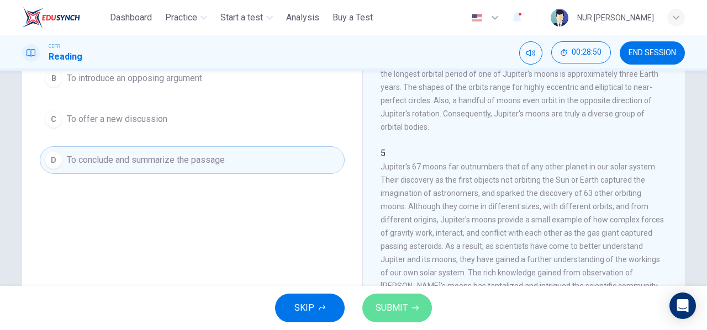
click at [413, 301] on button "SUBMIT" at bounding box center [398, 308] width 70 height 29
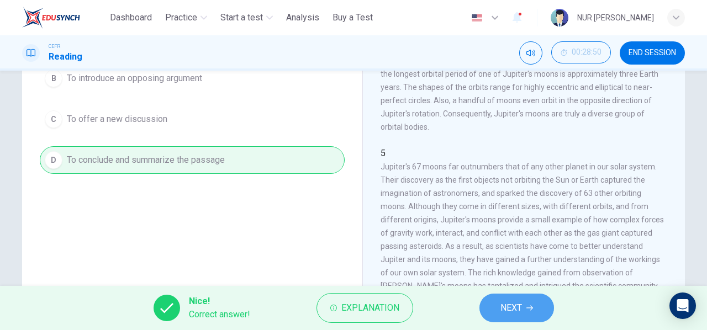
click at [529, 302] on button "NEXT" at bounding box center [517, 308] width 75 height 29
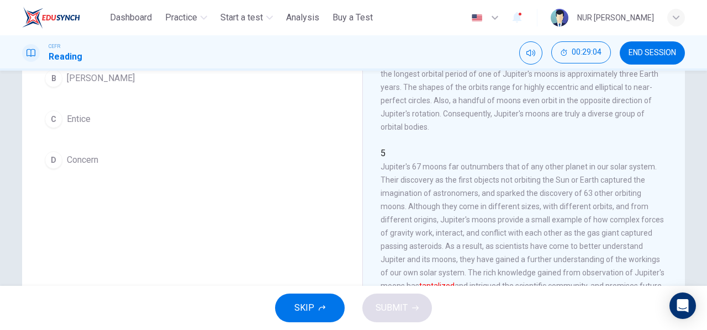
scroll to position [102, 0]
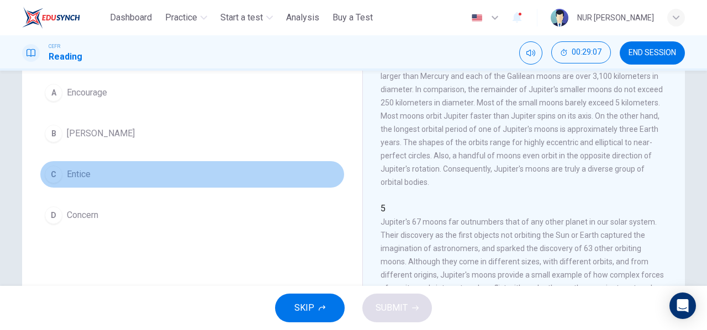
click at [86, 180] on span "Entice" at bounding box center [79, 174] width 24 height 13
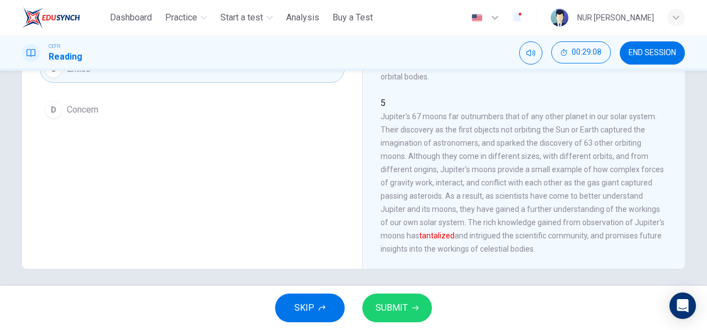
scroll to position [213, 0]
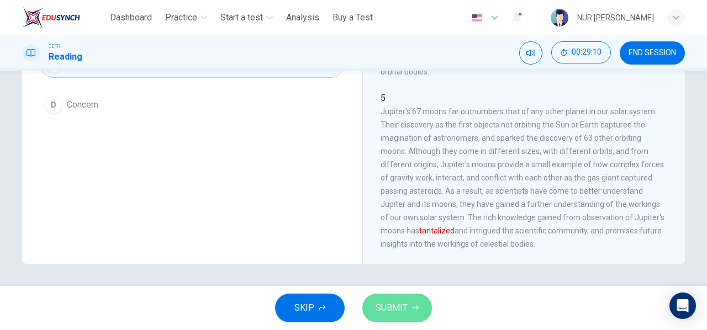
click at [389, 301] on span "SUBMIT" at bounding box center [392, 308] width 32 height 15
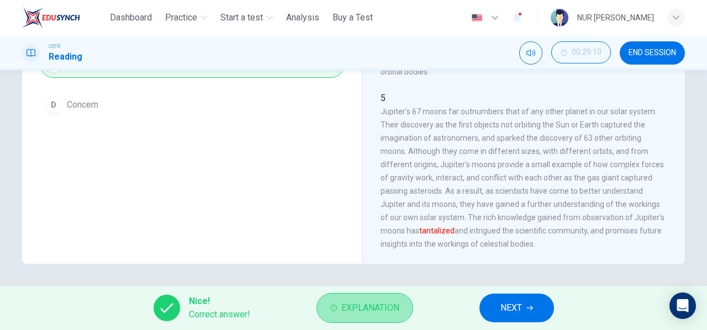
click at [358, 303] on span "Explanation" at bounding box center [371, 308] width 58 height 15
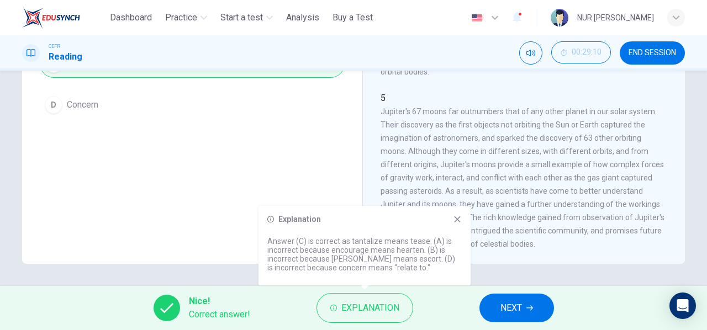
click at [515, 295] on button "NEXT" at bounding box center [517, 308] width 75 height 29
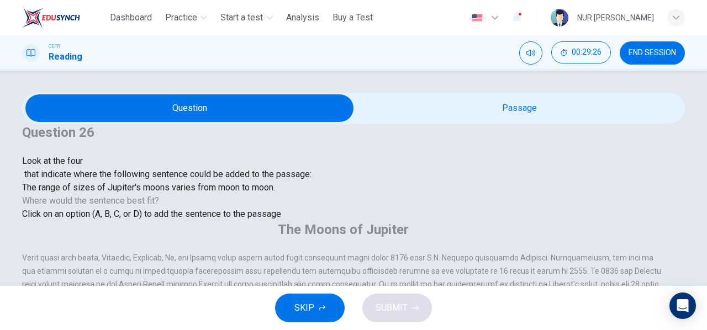
scroll to position [486, 0]
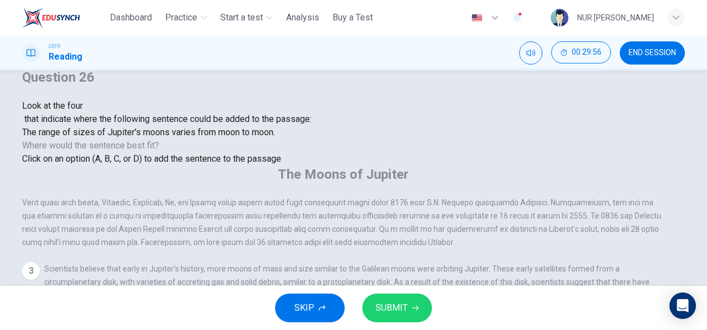
click at [371, 311] on button "SUBMIT" at bounding box center [398, 308] width 70 height 29
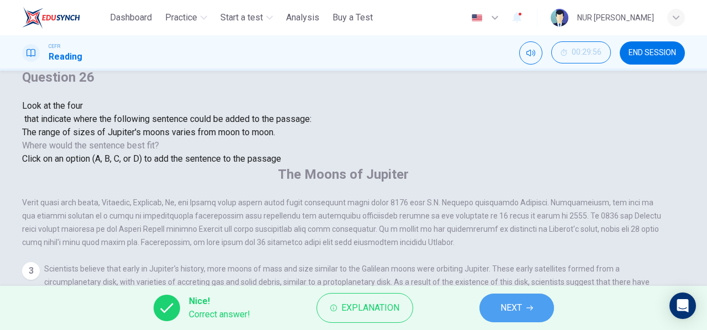
click at [524, 296] on button "NEXT" at bounding box center [517, 308] width 75 height 29
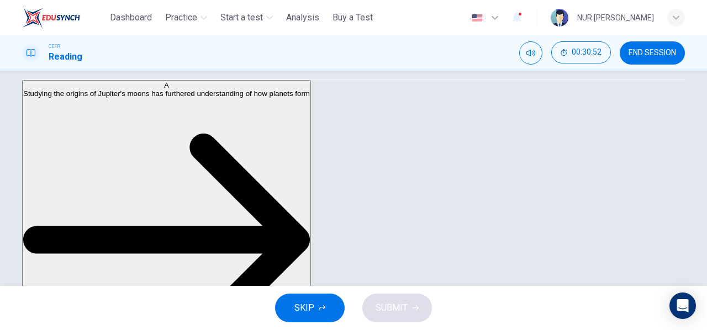
scroll to position [0, 0]
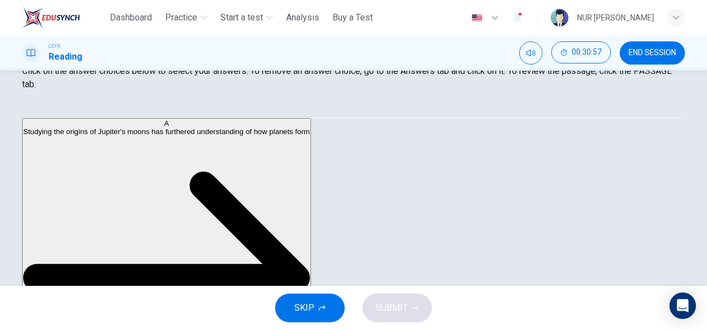
scroll to position [158, 0]
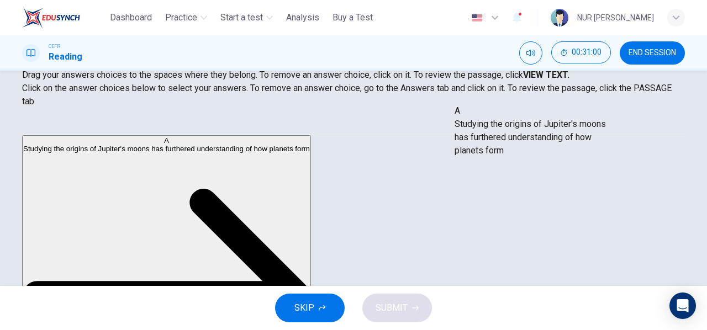
drag, startPoint x: 123, startPoint y: 146, endPoint x: 641, endPoint y: 137, distance: 517.4
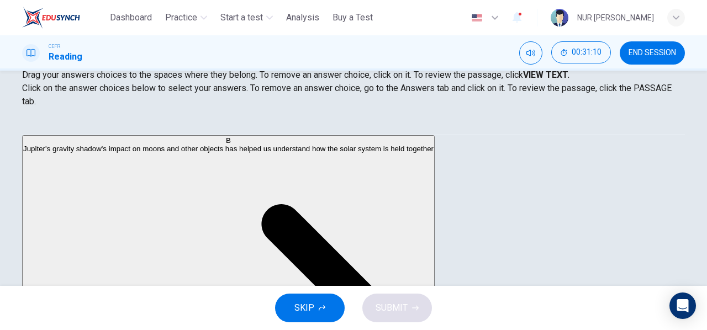
scroll to position [166, 0]
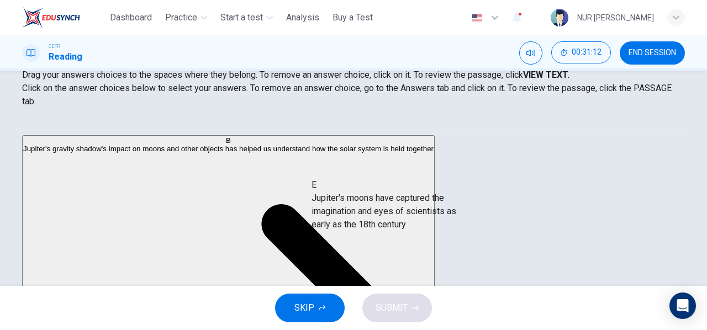
drag, startPoint x: 105, startPoint y: 230, endPoint x: 385, endPoint y: 224, distance: 280.3
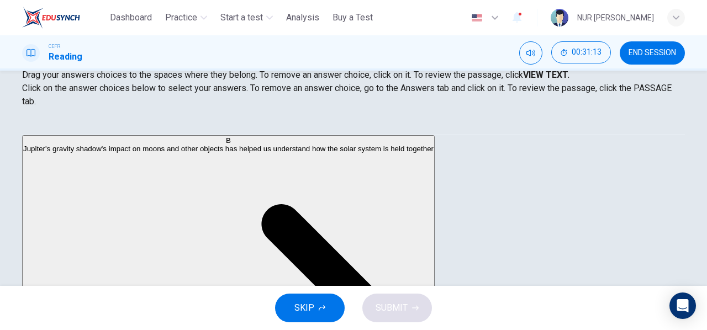
scroll to position [99, 0]
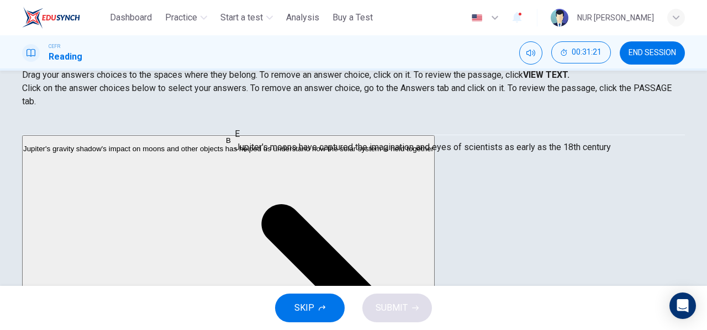
drag, startPoint x: 354, startPoint y: 201, endPoint x: 355, endPoint y: 137, distance: 64.1
drag, startPoint x: 322, startPoint y: 182, endPoint x: 322, endPoint y: 144, distance: 38.1
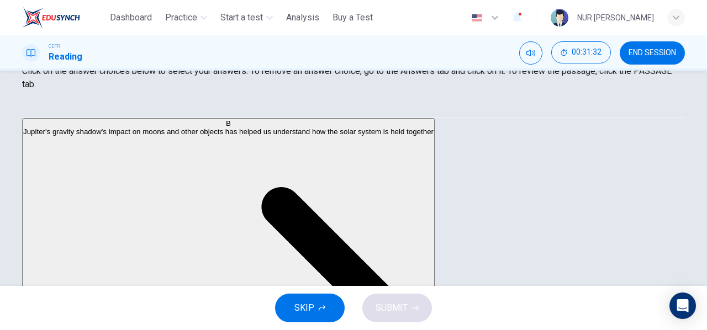
scroll to position [158, 0]
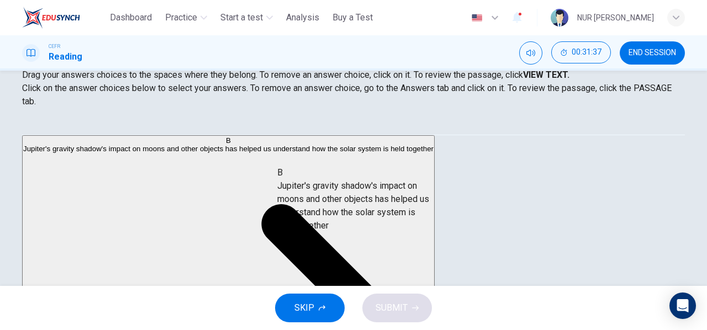
drag, startPoint x: 133, startPoint y: 186, endPoint x: 407, endPoint y: 226, distance: 277.0
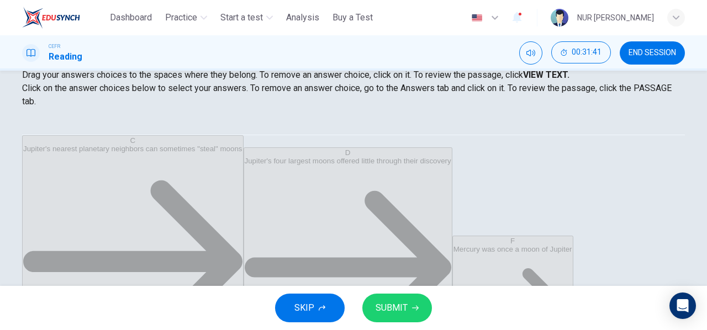
click at [400, 314] on span "SUBMIT" at bounding box center [392, 308] width 32 height 15
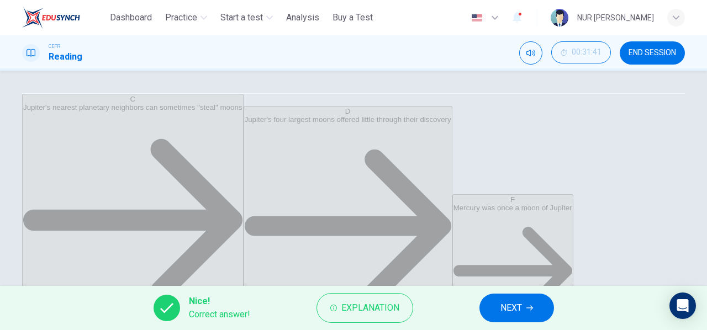
scroll to position [213, 0]
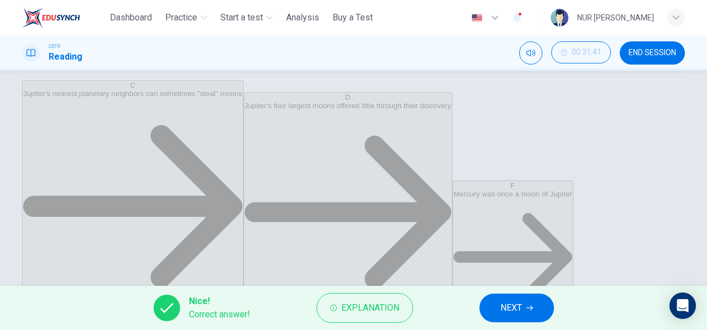
click at [544, 308] on button "NEXT" at bounding box center [517, 308] width 75 height 29
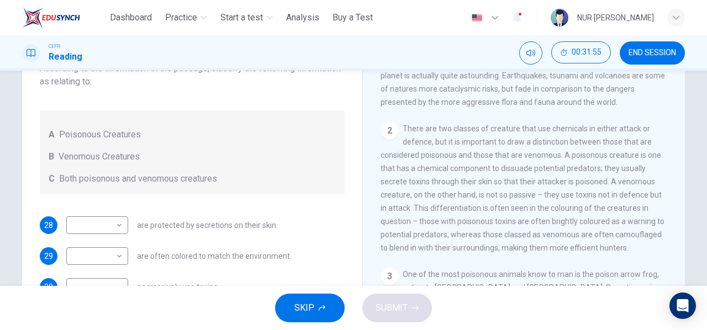
scroll to position [166, 0]
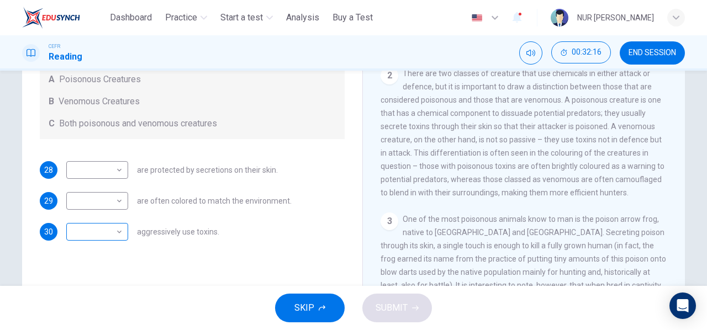
click at [119, 234] on body "This site uses cookies, as explained in our Privacy Policy . If you agree to th…" at bounding box center [353, 165] width 707 height 330
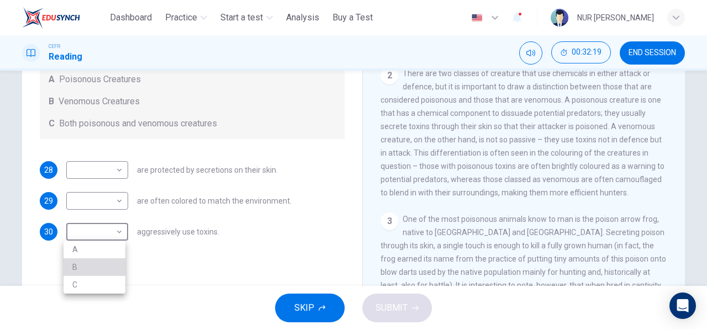
click at [101, 262] on li "B" at bounding box center [95, 268] width 62 height 18
type input "*"
click at [115, 173] on body "This site uses cookies, as explained in our Privacy Policy . If you agree to th…" at bounding box center [353, 165] width 707 height 330
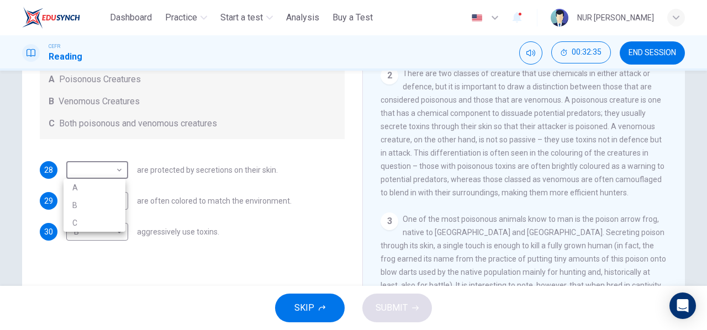
click at [101, 223] on li "C" at bounding box center [95, 223] width 62 height 18
type input "*"
click at [101, 203] on body "This site uses cookies, as explained in our Privacy Policy . If you agree to th…" at bounding box center [353, 165] width 707 height 330
click at [101, 217] on li "A" at bounding box center [95, 219] width 62 height 18
type input "*"
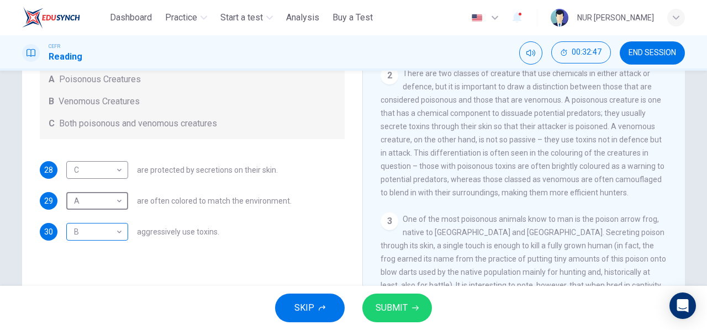
click at [110, 228] on body "This site uses cookies, as explained in our Privacy Policy . If you agree to th…" at bounding box center [353, 165] width 707 height 330
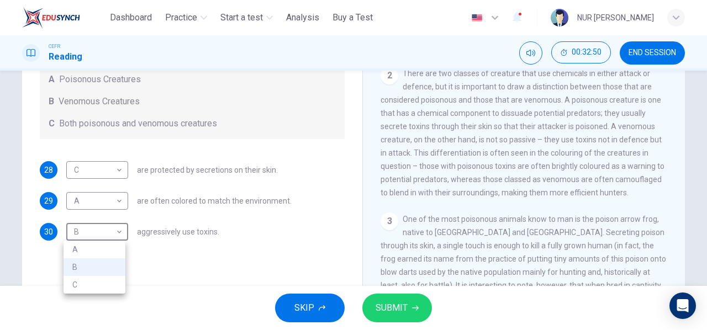
click at [191, 212] on div at bounding box center [353, 165] width 707 height 330
click at [103, 236] on body "This site uses cookies, as explained in our Privacy Policy . If you agree to th…" at bounding box center [353, 165] width 707 height 330
click at [91, 291] on li "C" at bounding box center [95, 285] width 62 height 18
click at [114, 226] on body "This site uses cookies, as explained in our Privacy Policy . If you agree to th…" at bounding box center [353, 165] width 707 height 330
click at [101, 269] on li "B" at bounding box center [95, 268] width 62 height 18
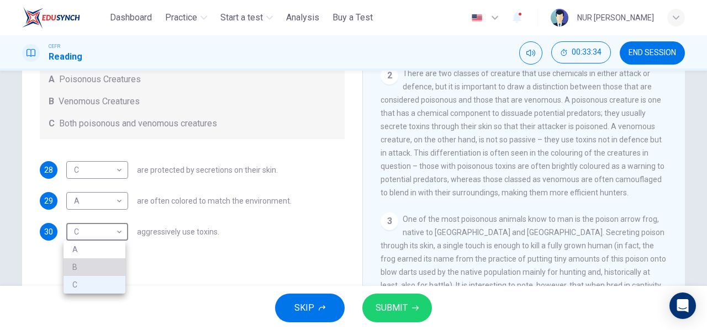
type input "*"
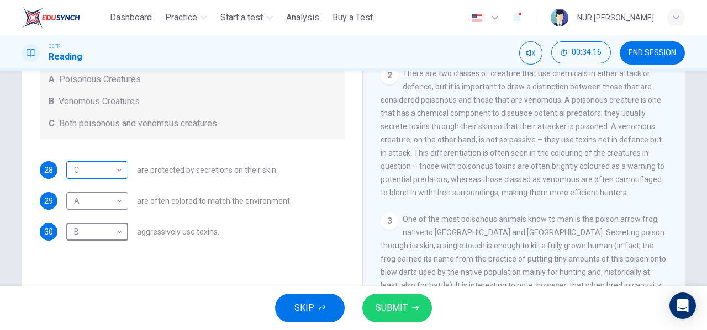
click at [83, 162] on body "This site uses cookies, as explained in our Privacy Policy . If you agree to th…" at bounding box center [353, 165] width 707 height 330
click at [93, 195] on li "A" at bounding box center [95, 188] width 62 height 18
type input "*"
click at [101, 206] on body "This site uses cookies, as explained in our Privacy Policy . If you agree to th…" at bounding box center [353, 165] width 707 height 330
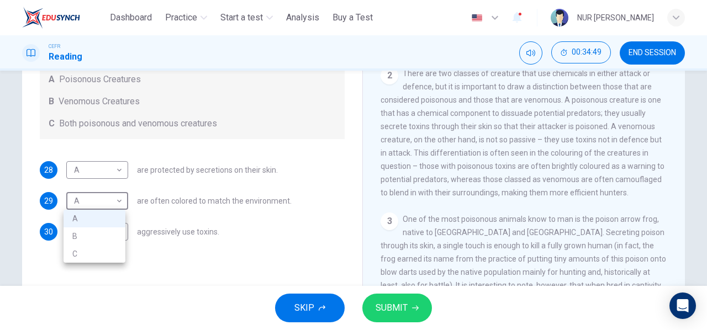
click at [105, 238] on li "B" at bounding box center [95, 237] width 62 height 18
type input "*"
click at [101, 233] on body "This site uses cookies, as explained in our Privacy Policy . If you agree to th…" at bounding box center [353, 165] width 707 height 330
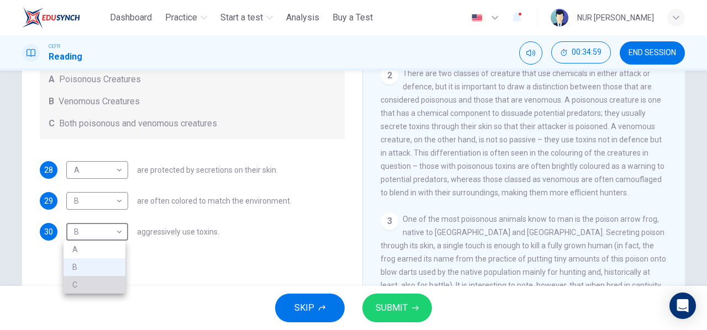
click at [93, 285] on li "C" at bounding box center [95, 285] width 62 height 18
type input "*"
click at [411, 302] on button "SUBMIT" at bounding box center [398, 308] width 70 height 29
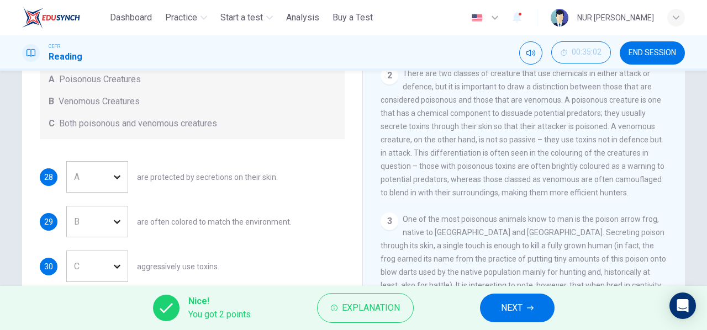
click at [492, 298] on button "NEXT" at bounding box center [517, 308] width 75 height 29
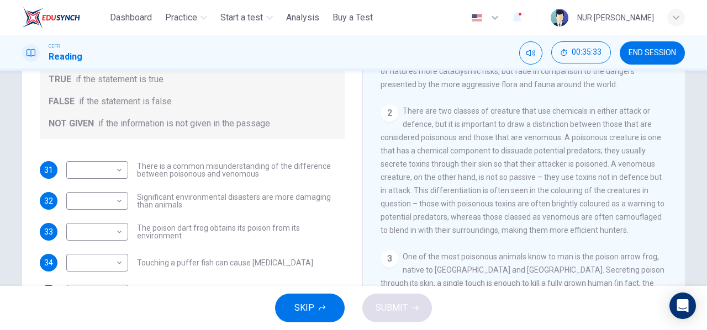
scroll to position [216, 0]
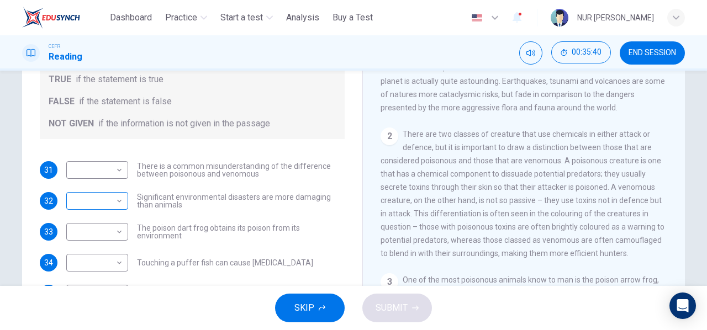
click at [98, 213] on body "This site uses cookies, as explained in our Privacy Policy . If you agree to th…" at bounding box center [353, 165] width 707 height 330
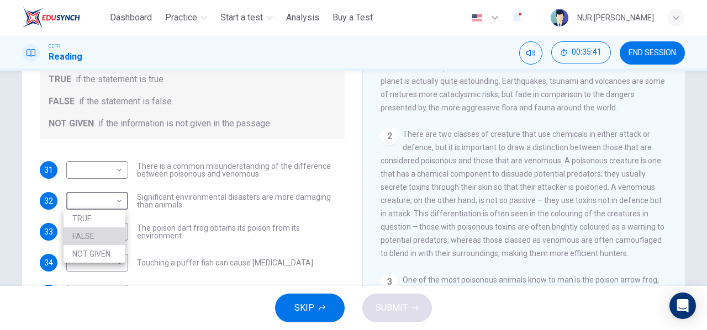
click at [101, 233] on li "FALSE" at bounding box center [95, 237] width 62 height 18
type input "*****"
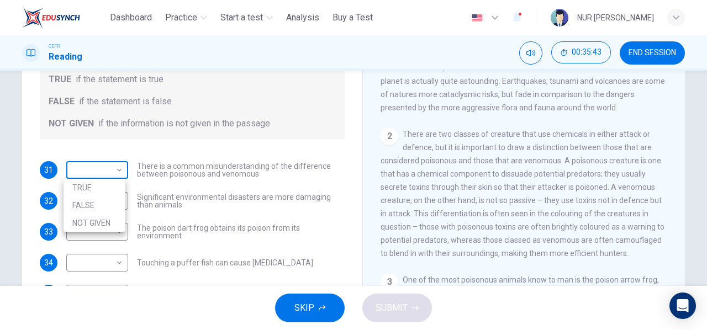
click at [106, 175] on body "This site uses cookies, as explained in our Privacy Policy . If you agree to th…" at bounding box center [353, 165] width 707 height 330
click at [108, 222] on li "NOT GIVEN" at bounding box center [95, 223] width 62 height 18
type input "*********"
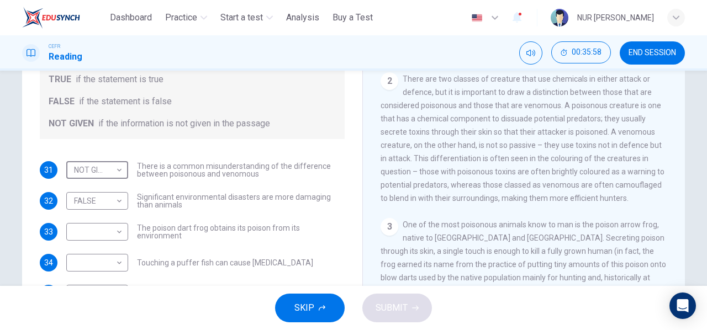
scroll to position [326, 0]
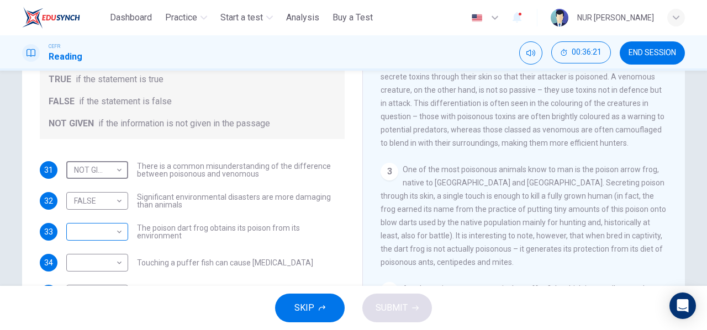
click at [108, 233] on body "This site uses cookies, as explained in our Privacy Policy . If you agree to th…" at bounding box center [353, 165] width 707 height 330
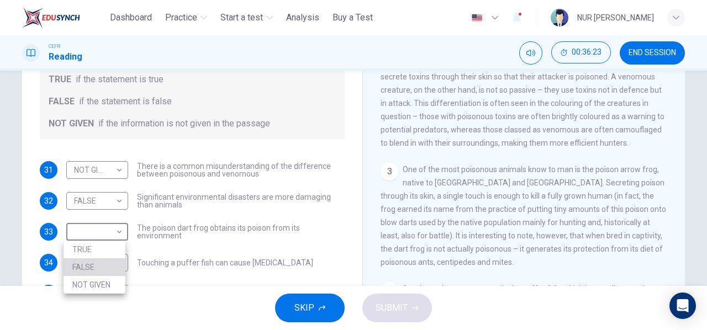
click at [99, 260] on li "FALSE" at bounding box center [95, 268] width 62 height 18
type input "*****"
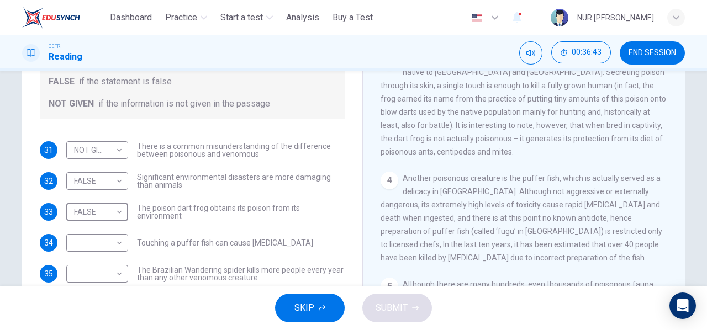
scroll to position [492, 0]
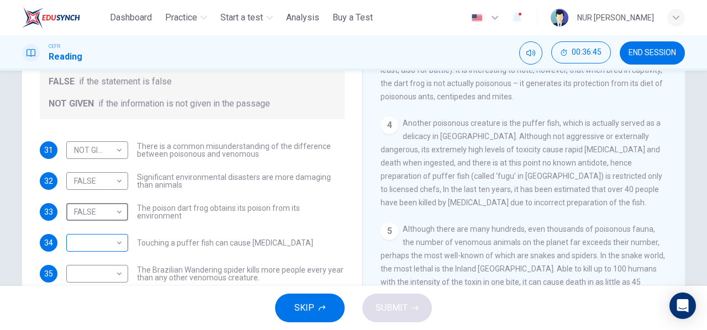
click at [110, 249] on body "This site uses cookies, as explained in our Privacy Policy . If you agree to th…" at bounding box center [353, 165] width 707 height 330
click at [108, 274] on li "FALSE" at bounding box center [95, 278] width 62 height 18
type input "*****"
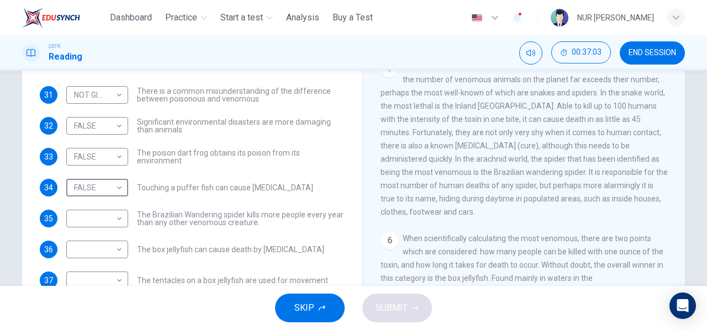
scroll to position [602, 0]
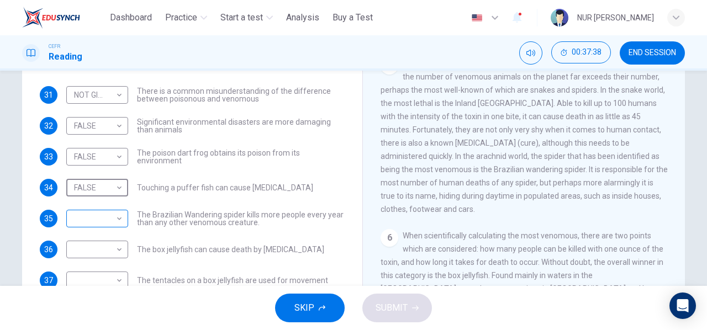
click at [97, 221] on body "This site uses cookies, as explained in our Privacy Policy . If you agree to th…" at bounding box center [353, 165] width 707 height 330
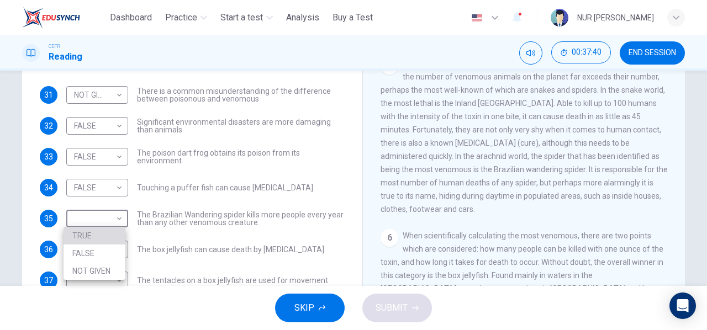
click at [109, 235] on li "TRUE" at bounding box center [95, 236] width 62 height 18
type input "****"
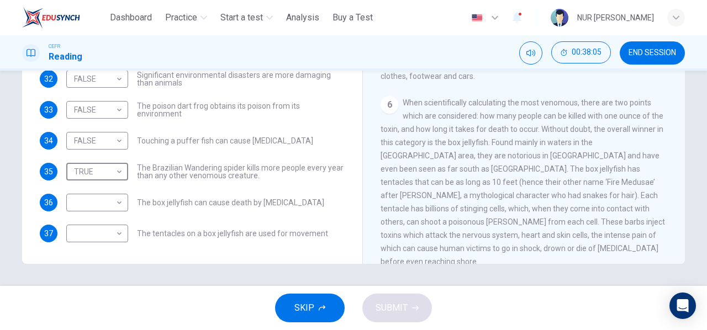
scroll to position [713, 0]
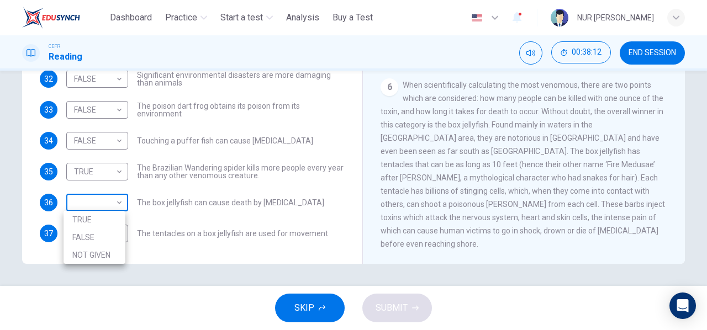
click at [105, 206] on body "This site uses cookies, as explained in our Privacy Policy . If you agree to th…" at bounding box center [353, 165] width 707 height 330
click at [113, 227] on li "TRUE" at bounding box center [95, 220] width 62 height 18
type input "****"
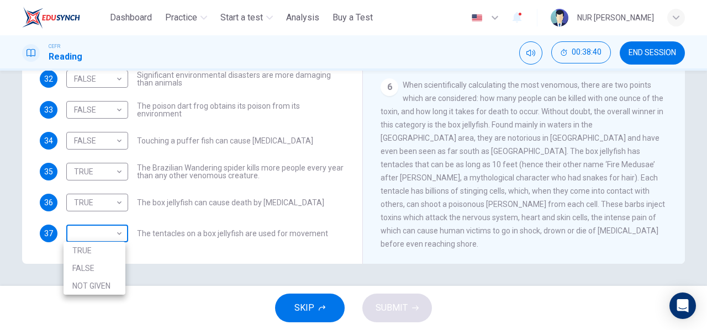
click at [88, 233] on body "This site uses cookies, as explained in our Privacy Policy . If you agree to th…" at bounding box center [353, 165] width 707 height 330
click at [91, 290] on li "NOT GIVEN" at bounding box center [95, 286] width 62 height 18
type input "*********"
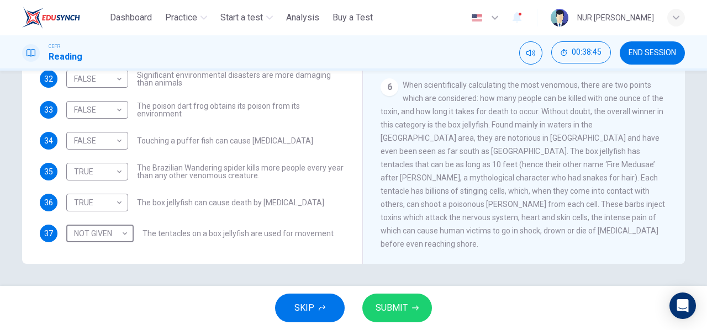
click at [413, 305] on icon "button" at bounding box center [415, 308] width 7 height 7
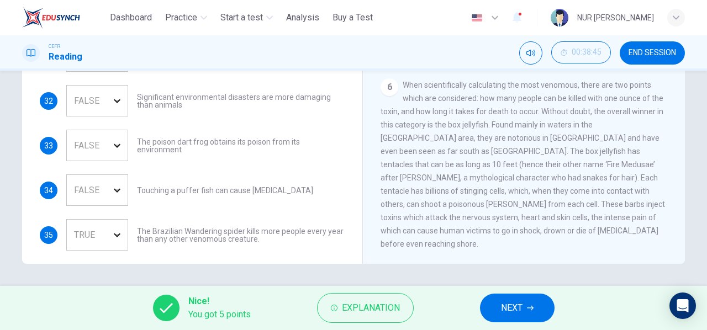
scroll to position [75, 0]
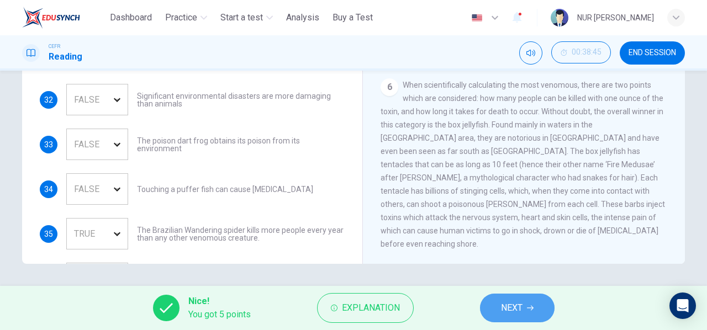
click at [508, 317] on button "NEXT" at bounding box center [517, 308] width 75 height 29
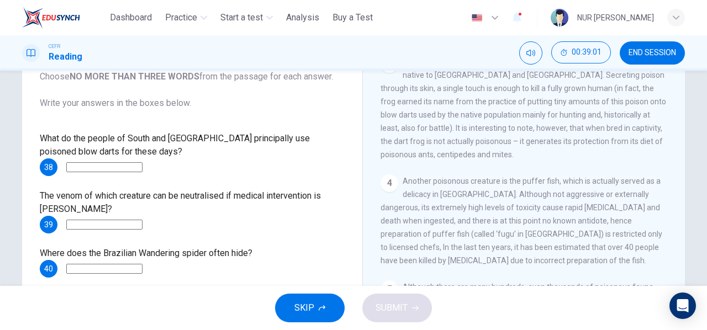
scroll to position [47, 0]
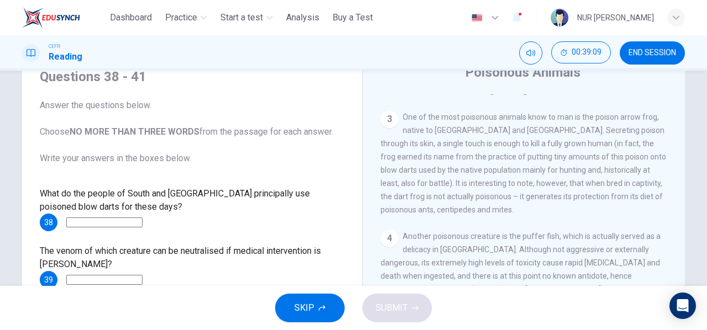
click at [143, 223] on input at bounding box center [104, 223] width 76 height 10
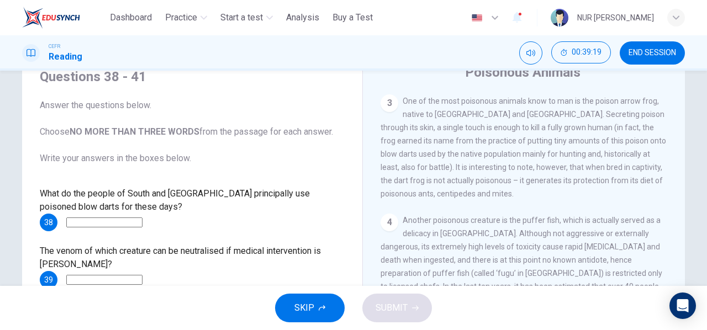
scroll to position [442, 0]
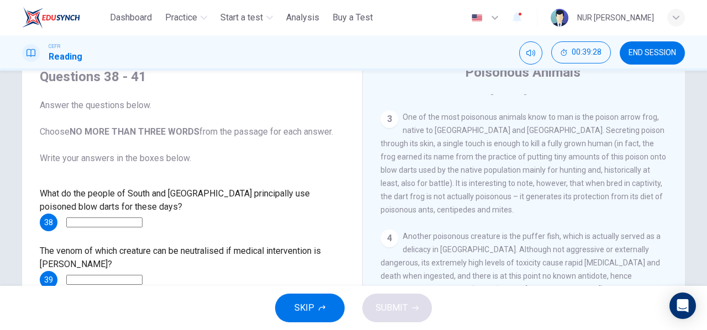
click at [143, 220] on input at bounding box center [104, 223] width 76 height 10
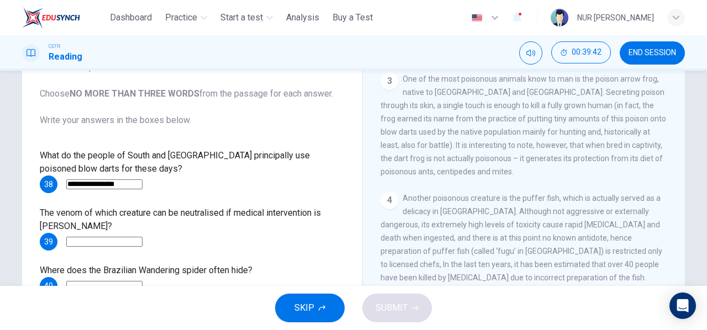
scroll to position [102, 0]
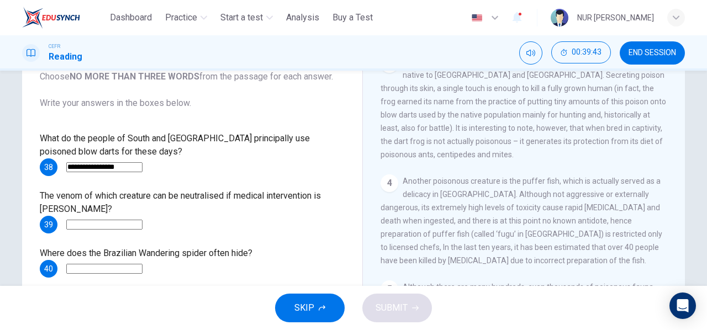
type input "**********"
click at [124, 224] on input at bounding box center [104, 225] width 76 height 10
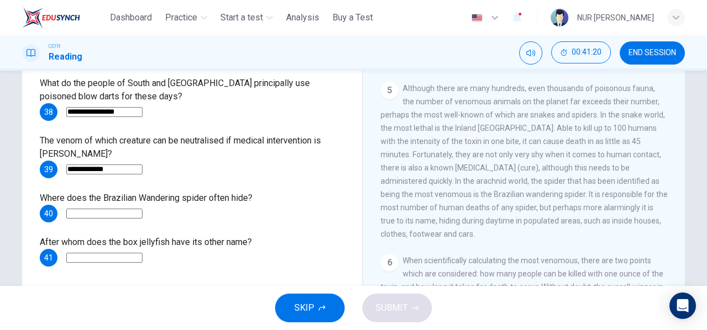
scroll to position [602, 0]
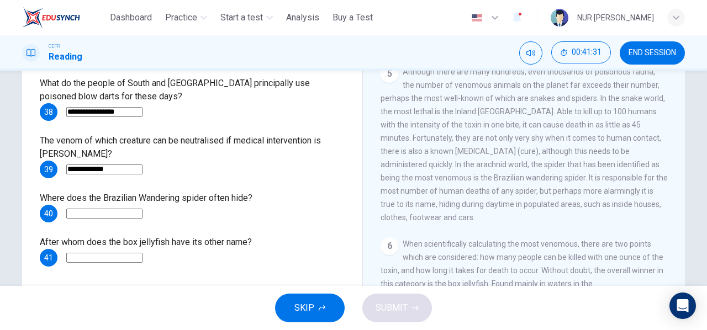
type input "**********"
click at [86, 217] on input at bounding box center [104, 214] width 76 height 10
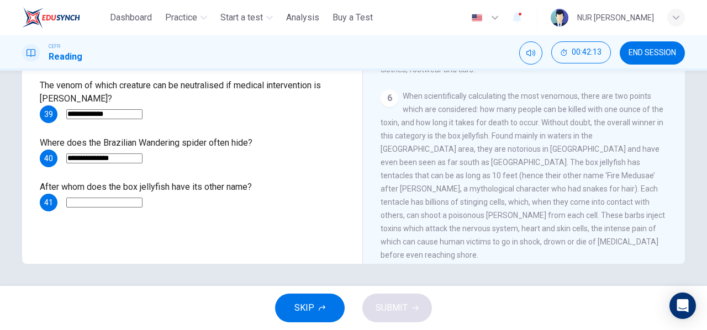
scroll to position [713, 0]
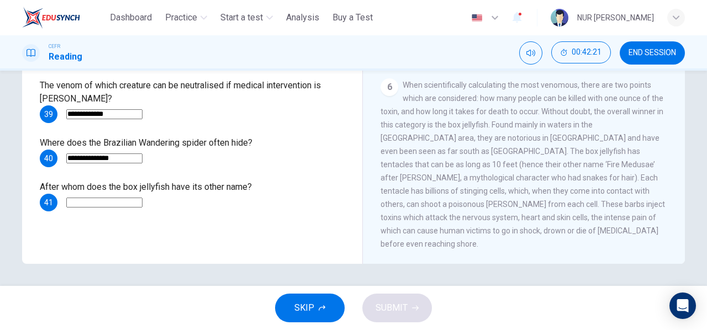
type input "**********"
click at [133, 203] on input at bounding box center [104, 203] width 76 height 10
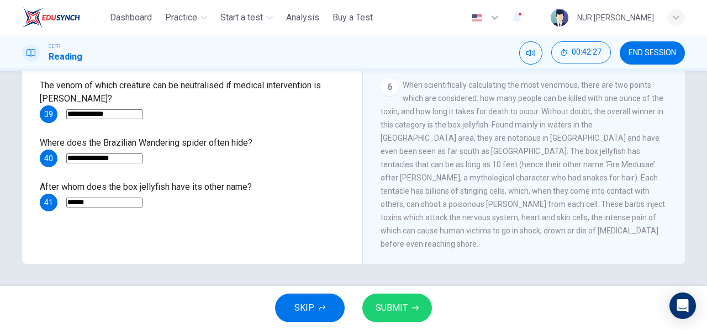
type input "******"
click at [401, 313] on span "SUBMIT" at bounding box center [392, 308] width 32 height 15
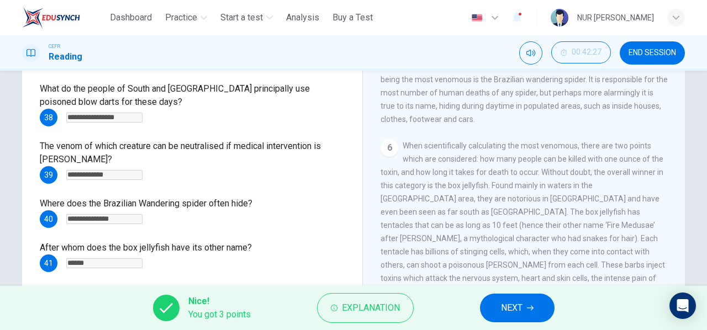
scroll to position [213, 0]
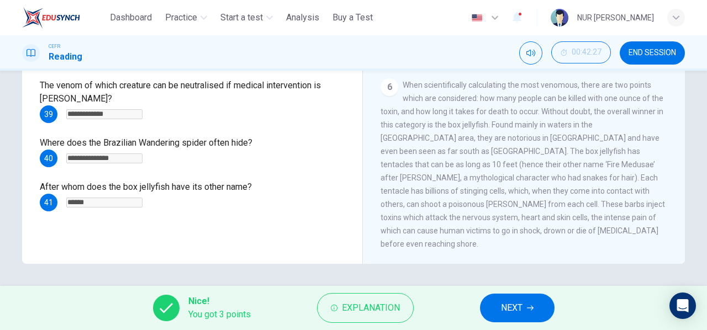
click at [491, 310] on button "NEXT" at bounding box center [517, 308] width 75 height 29
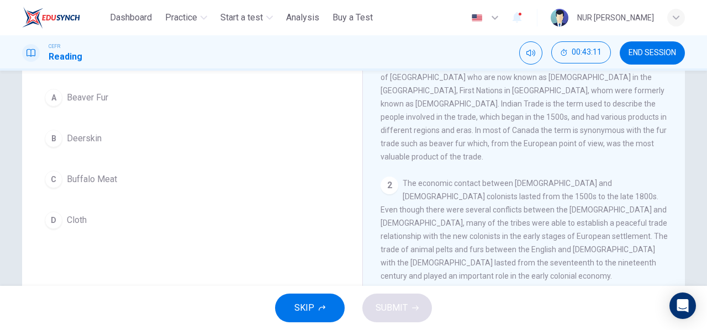
scroll to position [55, 0]
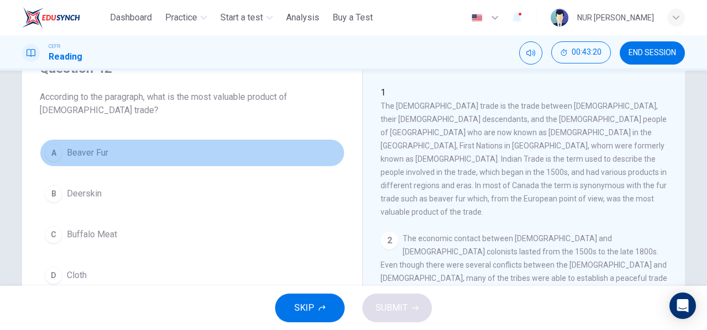
click at [71, 153] on span "Beaver Fur" at bounding box center [87, 152] width 41 height 13
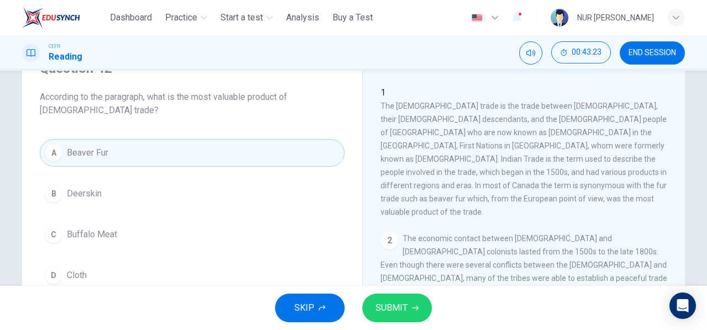
click at [412, 307] on icon "button" at bounding box center [415, 308] width 7 height 7
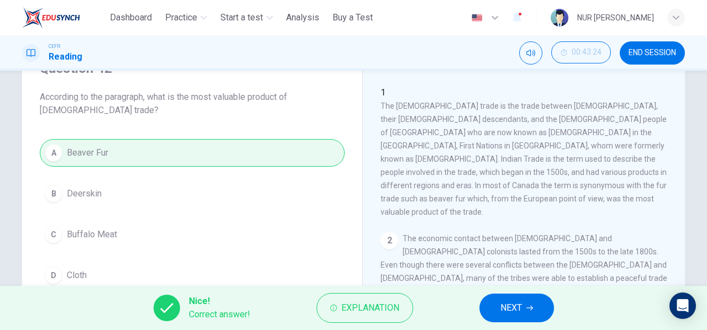
click at [539, 314] on button "NEXT" at bounding box center [517, 308] width 75 height 29
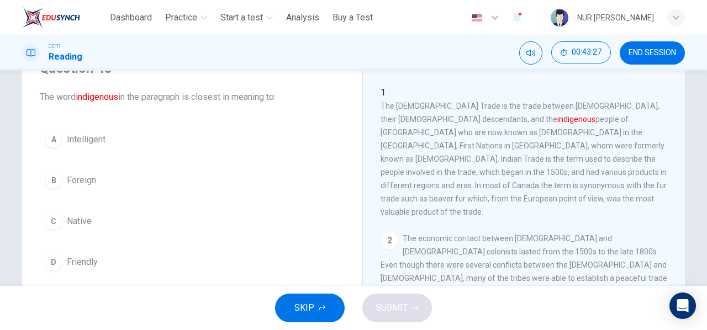
click at [67, 219] on span "Native" at bounding box center [79, 221] width 25 height 13
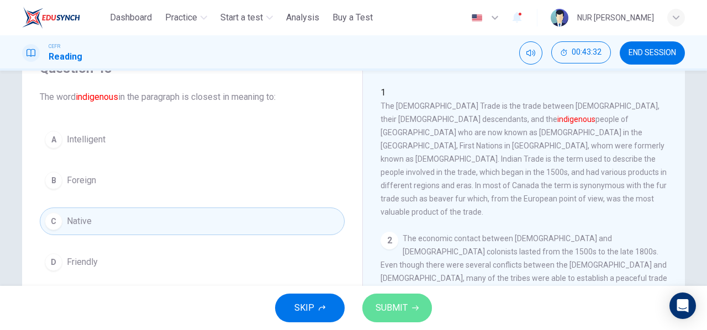
click at [407, 296] on button "SUBMIT" at bounding box center [398, 308] width 70 height 29
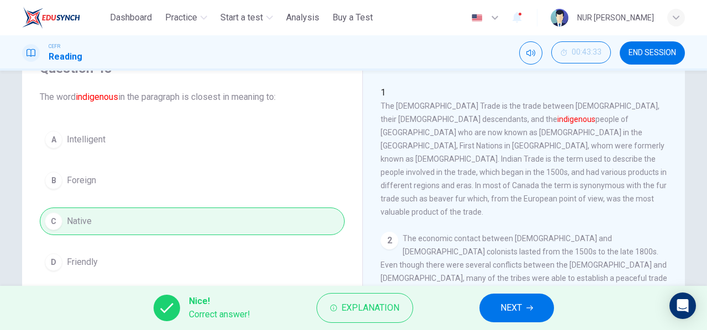
click at [510, 306] on span "NEXT" at bounding box center [512, 308] width 22 height 15
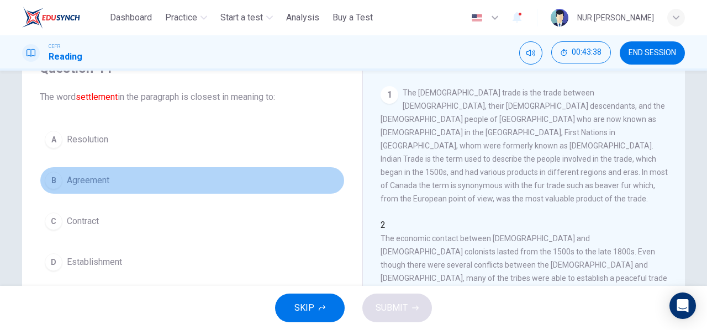
click at [67, 176] on span "Agreement" at bounding box center [88, 180] width 43 height 13
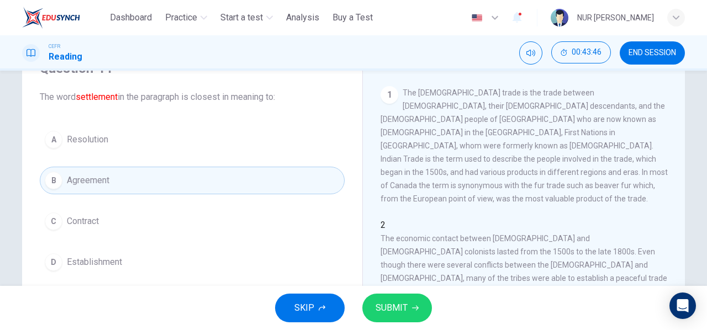
click at [406, 298] on button "SUBMIT" at bounding box center [398, 308] width 70 height 29
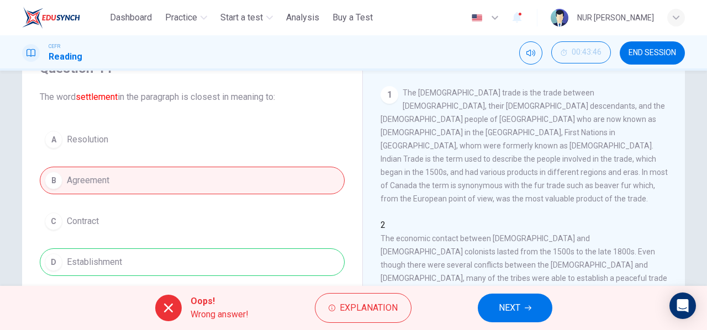
click at [507, 306] on span "NEXT" at bounding box center [510, 308] width 22 height 15
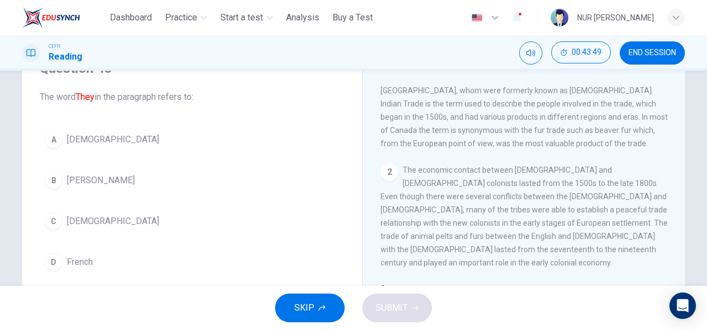
scroll to position [111, 0]
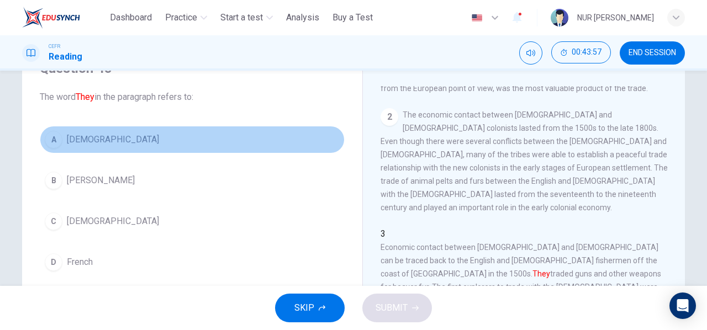
click at [85, 144] on span "Native Americans" at bounding box center [113, 139] width 92 height 13
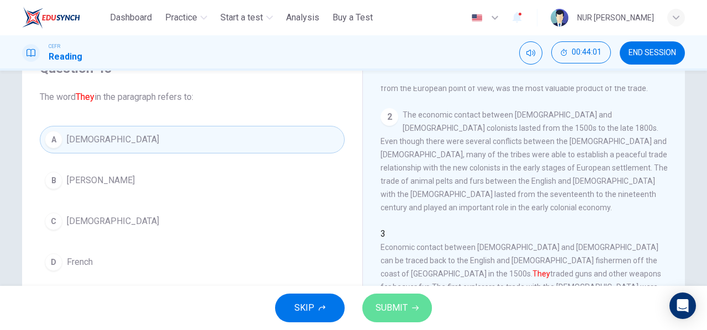
click at [414, 306] on icon "button" at bounding box center [415, 308] width 7 height 7
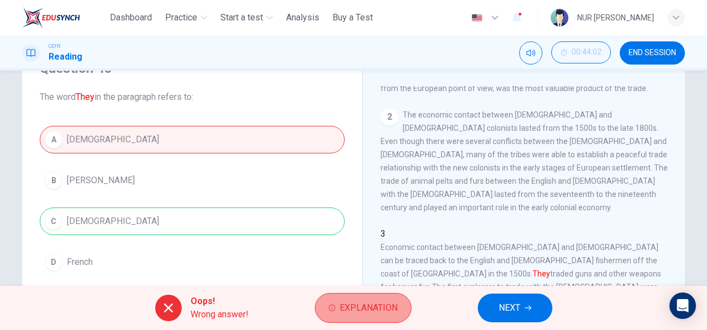
click at [371, 311] on span "Explanation" at bounding box center [369, 308] width 58 height 15
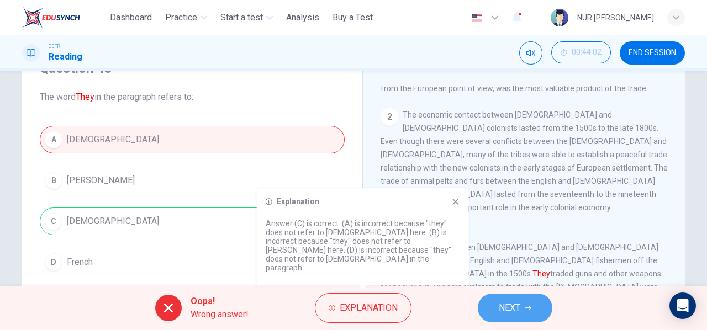
click at [532, 307] on icon "button" at bounding box center [528, 308] width 7 height 7
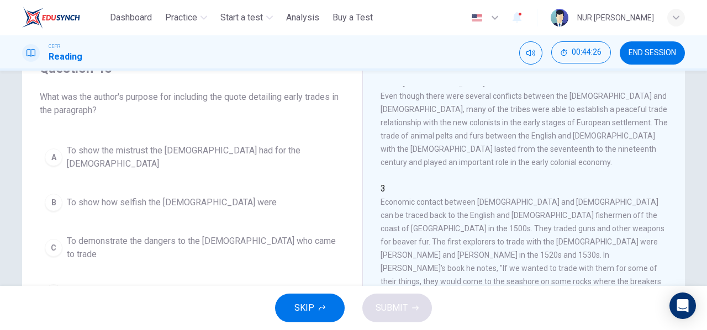
scroll to position [166, 0]
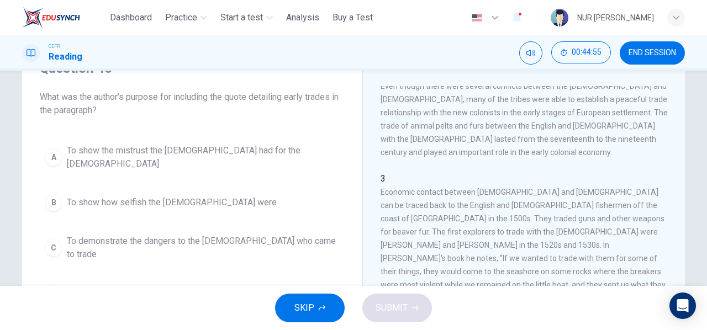
click at [280, 150] on span "To show the mistrust the Native Americans had for the Europeans" at bounding box center [203, 157] width 273 height 27
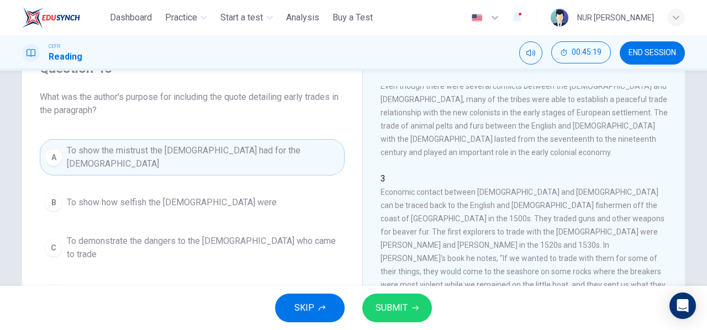
scroll to position [111, 0]
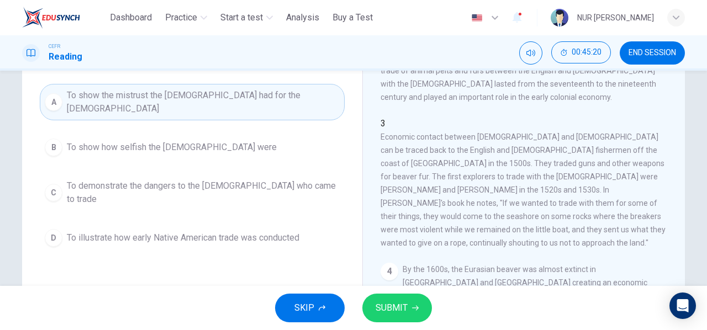
click at [419, 297] on button "SUBMIT" at bounding box center [398, 308] width 70 height 29
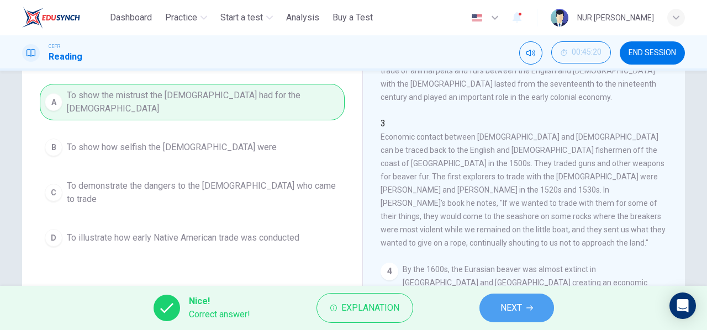
click at [529, 311] on icon "button" at bounding box center [530, 308] width 7 height 7
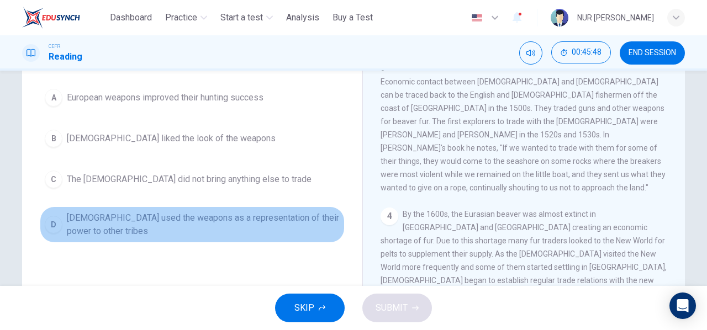
click at [122, 232] on span "Native Americans used the weapons as a representation of their power to other t…" at bounding box center [203, 225] width 273 height 27
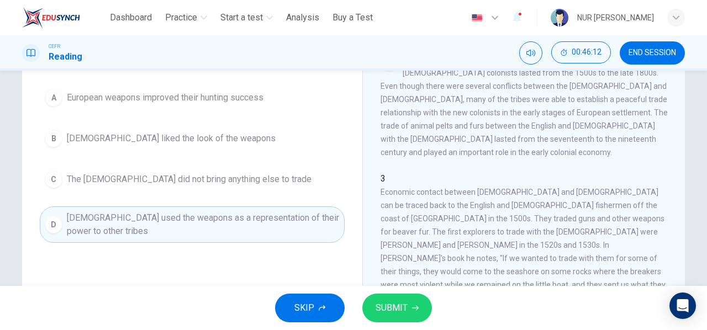
click at [380, 311] on span "SUBMIT" at bounding box center [392, 308] width 32 height 15
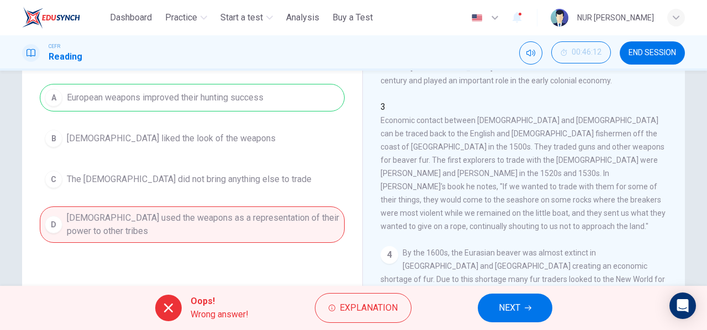
scroll to position [166, 0]
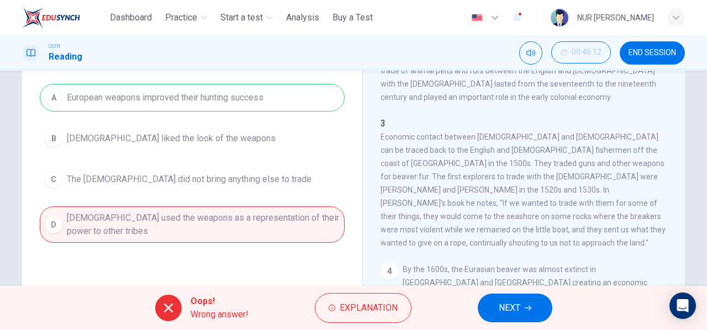
click at [528, 299] on button "NEXT" at bounding box center [515, 308] width 75 height 29
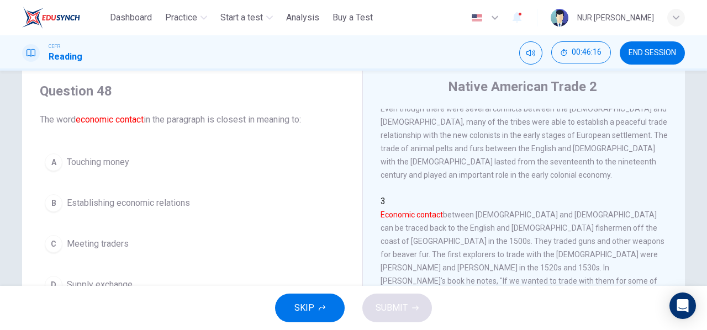
scroll to position [55, 0]
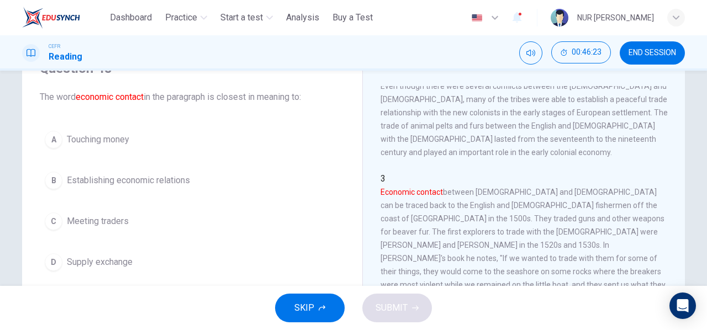
click at [89, 267] on span "Supply exchange" at bounding box center [100, 262] width 66 height 13
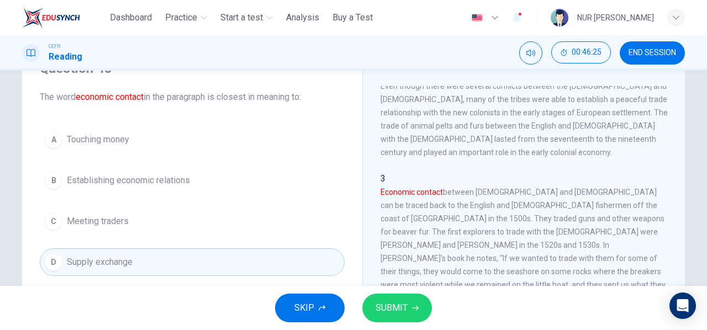
click at [118, 186] on span "Establishing economic relations" at bounding box center [128, 180] width 123 height 13
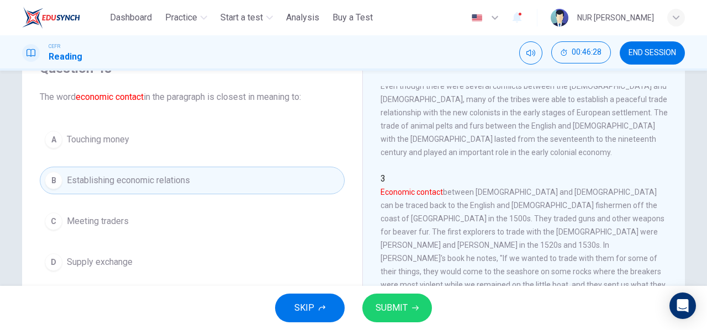
click at [402, 312] on span "SUBMIT" at bounding box center [392, 308] width 32 height 15
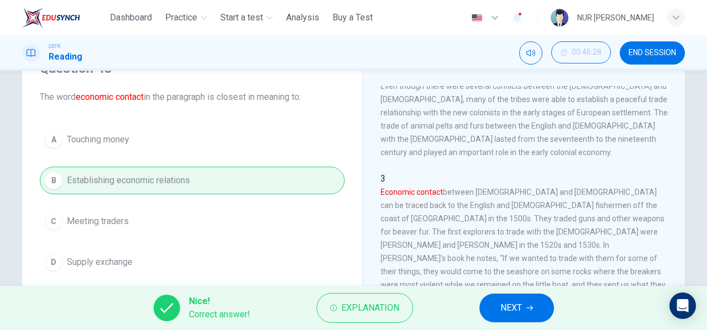
click at [493, 307] on button "NEXT" at bounding box center [517, 308] width 75 height 29
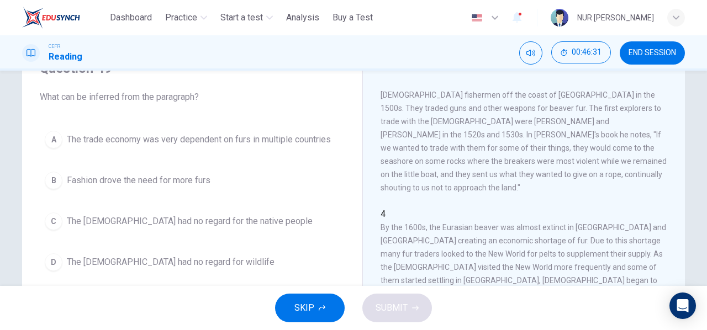
scroll to position [332, 0]
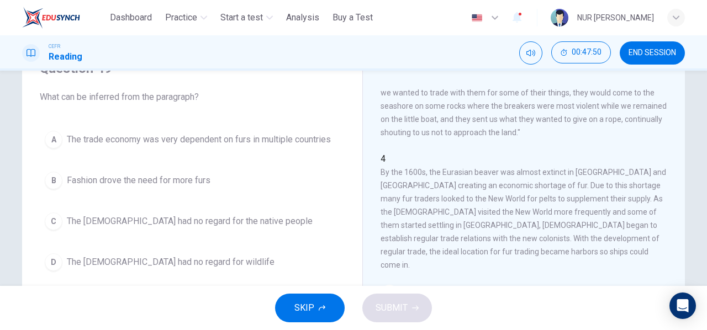
click at [167, 256] on span "The Europeans had no regard for wildlife" at bounding box center [171, 262] width 208 height 13
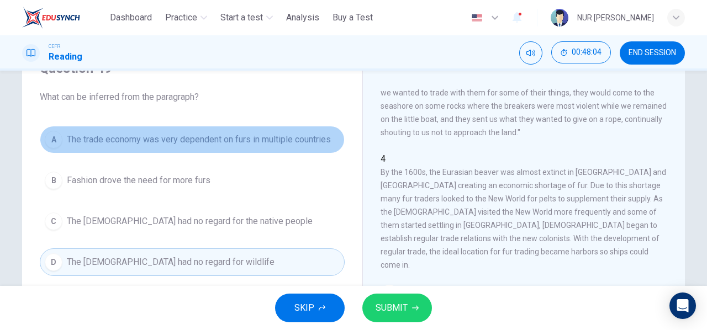
click at [234, 138] on span "The trade economy was very dependent on furs in multiple countries" at bounding box center [199, 139] width 264 height 13
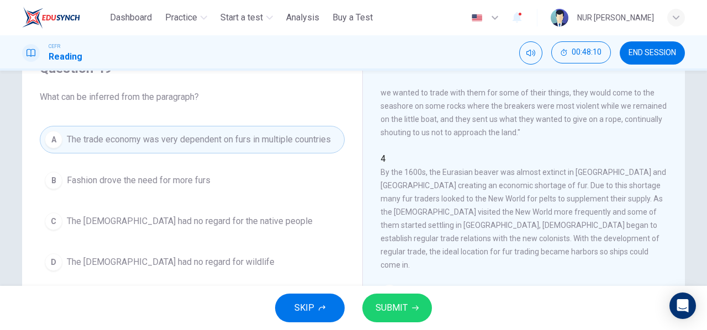
click at [423, 314] on button "SUBMIT" at bounding box center [398, 308] width 70 height 29
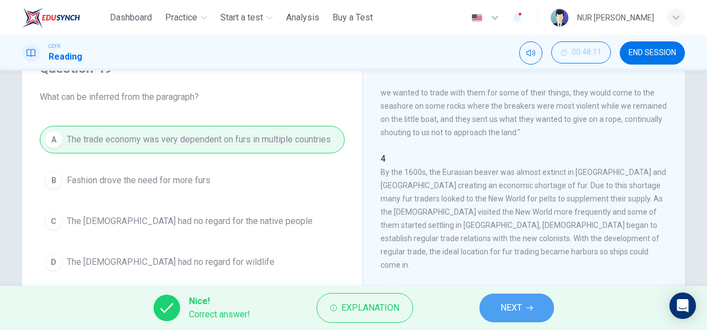
click at [523, 300] on button "NEXT" at bounding box center [517, 308] width 75 height 29
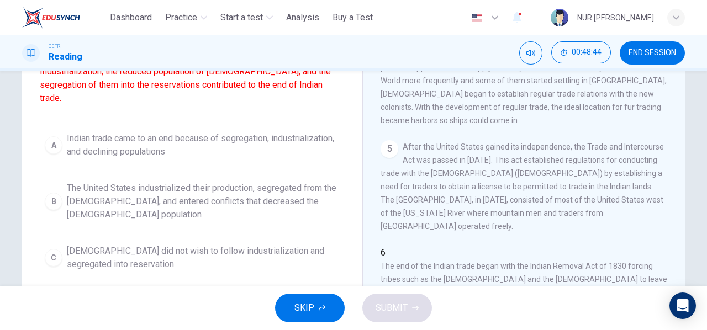
scroll to position [111, 0]
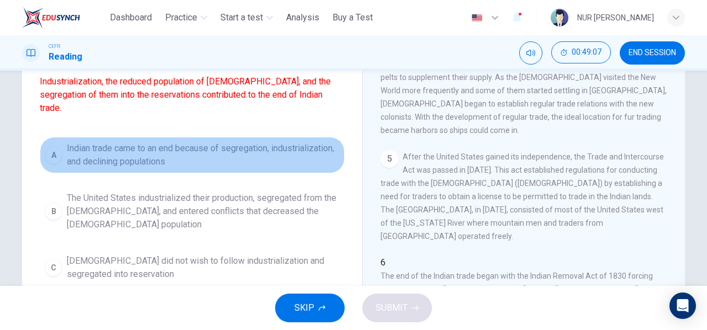
click at [108, 160] on span "Indian trade came to an end because of segregation, industrialization, and decl…" at bounding box center [203, 155] width 273 height 27
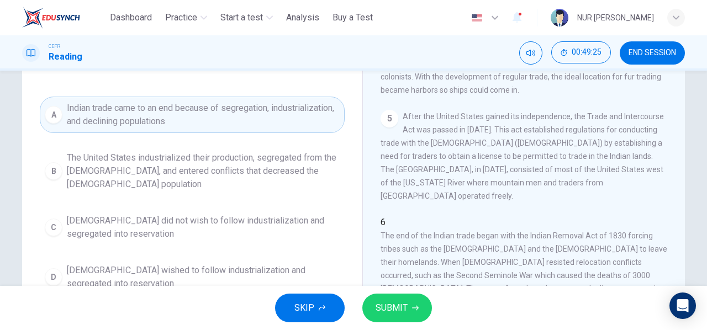
scroll to position [166, 0]
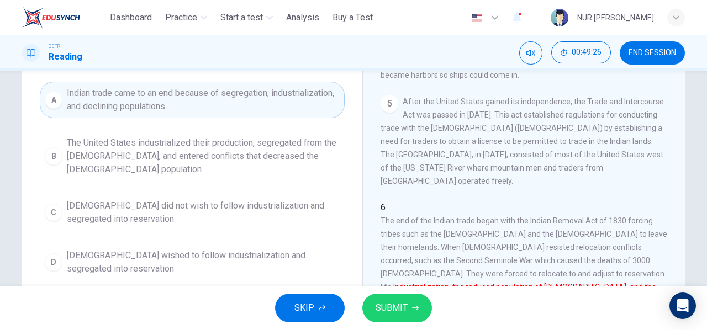
click at [406, 297] on button "SUBMIT" at bounding box center [398, 308] width 70 height 29
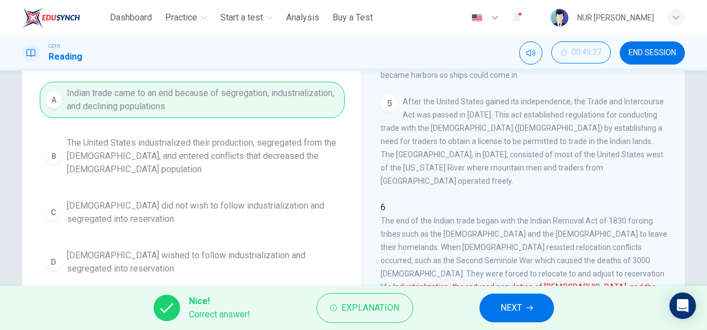
click at [501, 302] on span "NEXT" at bounding box center [512, 308] width 22 height 15
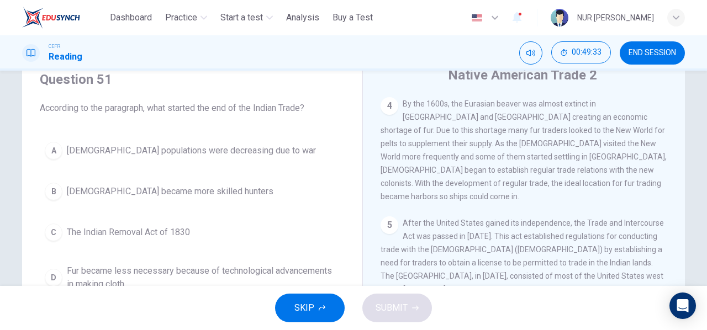
scroll to position [99, 0]
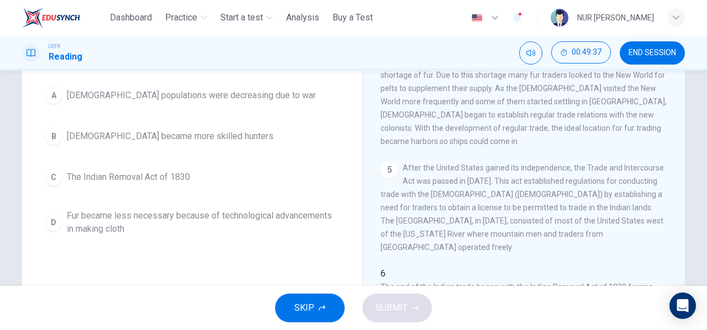
click at [147, 180] on span "The Indian Removal Act of 1830" at bounding box center [128, 177] width 123 height 13
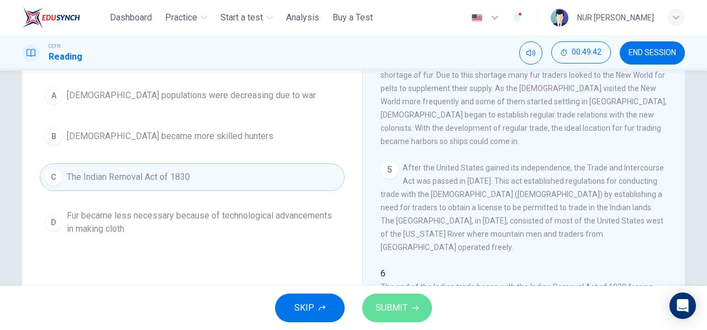
click at [410, 318] on button "SUBMIT" at bounding box center [398, 308] width 70 height 29
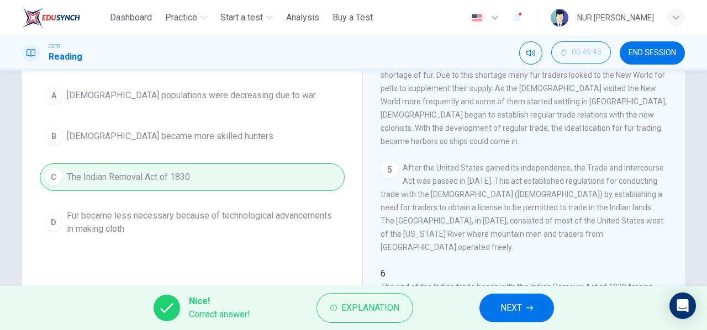
click at [489, 298] on button "NEXT" at bounding box center [517, 308] width 75 height 29
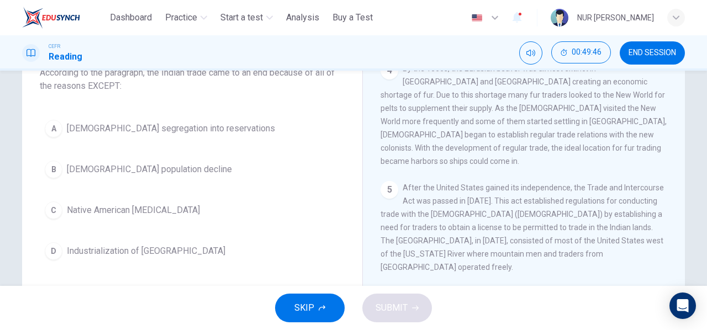
scroll to position [113, 0]
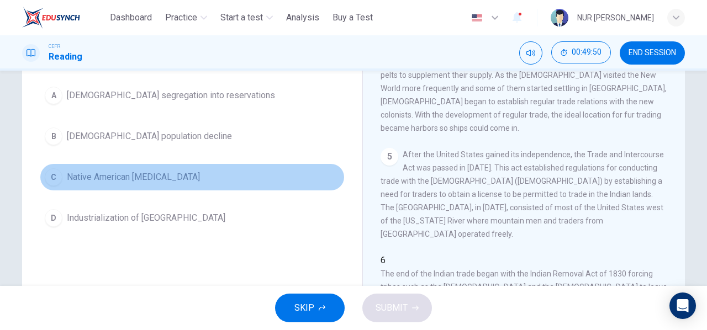
click at [97, 184] on button "C Native American hostility" at bounding box center [192, 178] width 305 height 28
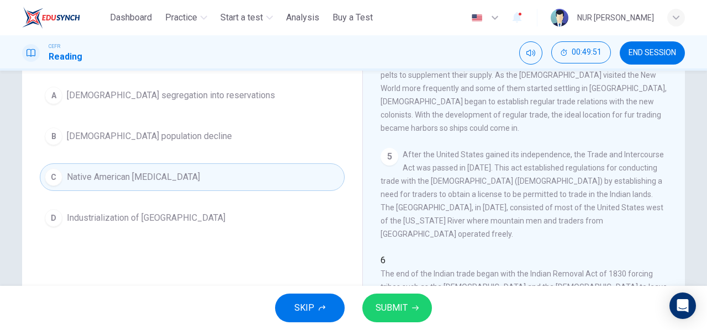
click at [414, 302] on button "SUBMIT" at bounding box center [398, 308] width 70 height 29
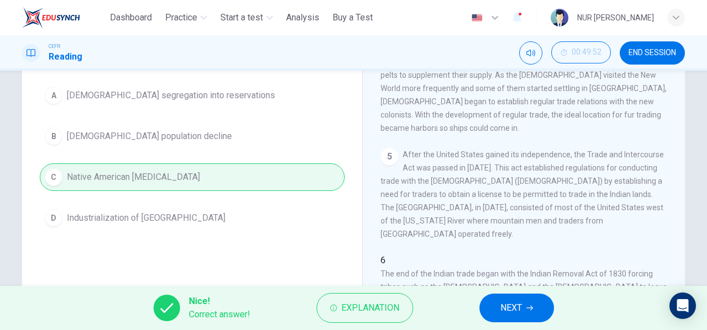
click at [531, 305] on button "NEXT" at bounding box center [517, 308] width 75 height 29
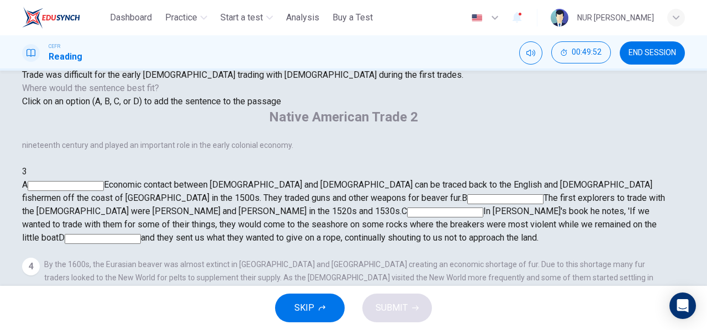
scroll to position [57, 0]
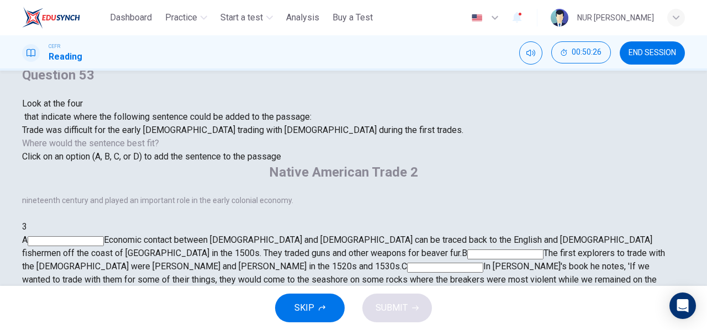
click at [544, 250] on input at bounding box center [506, 255] width 76 height 10
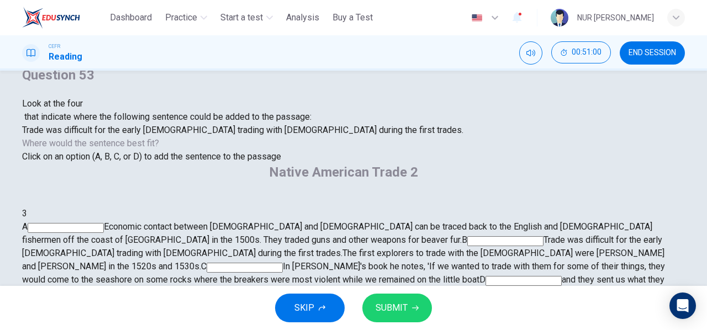
click at [283, 263] on input at bounding box center [245, 268] width 76 height 10
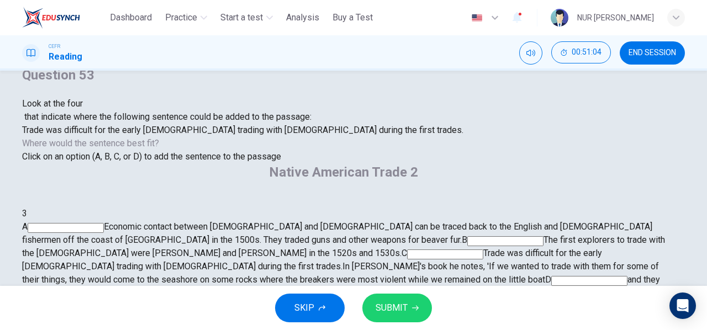
scroll to position [216, 0]
click at [400, 307] on span "SUBMIT" at bounding box center [392, 308] width 32 height 15
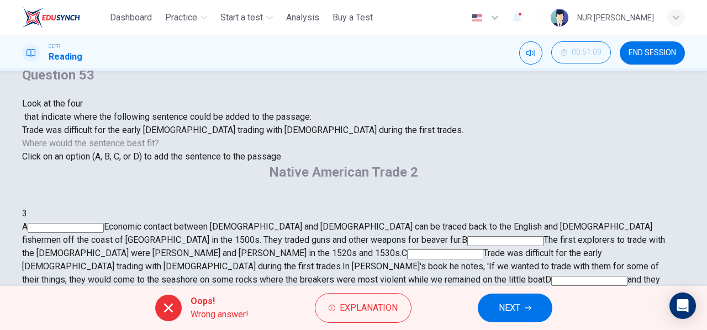
click at [228, 164] on div "Question 53 Look at the four that indicate where the following sentence could b…" at bounding box center [243, 114] width 442 height 97
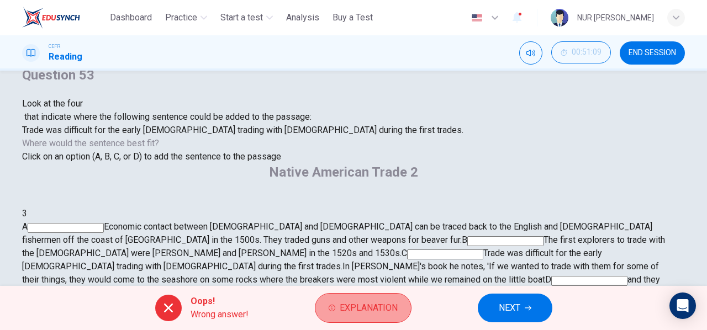
click at [387, 301] on span "Explanation" at bounding box center [369, 308] width 58 height 15
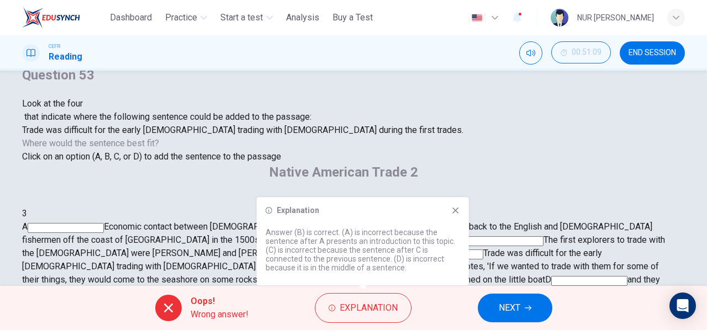
click at [513, 309] on span "NEXT" at bounding box center [510, 308] width 22 height 15
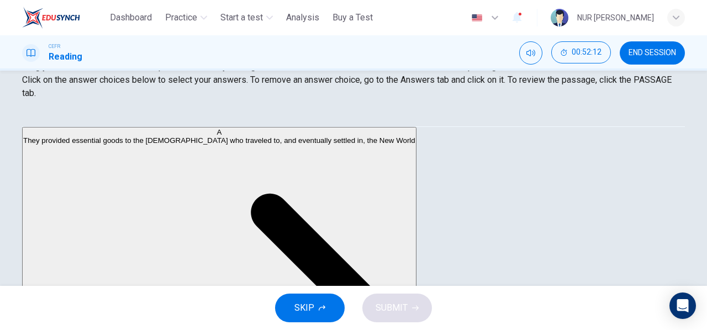
scroll to position [158, 0]
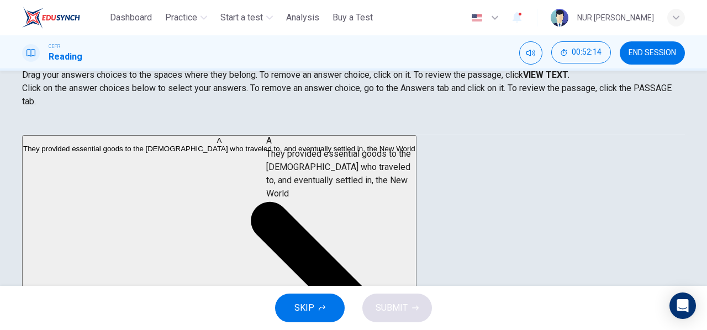
drag, startPoint x: 150, startPoint y: 161, endPoint x: 380, endPoint y: 170, distance: 229.5
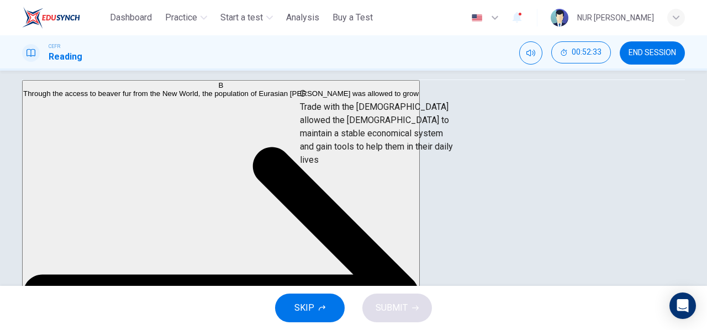
scroll to position [1, 0]
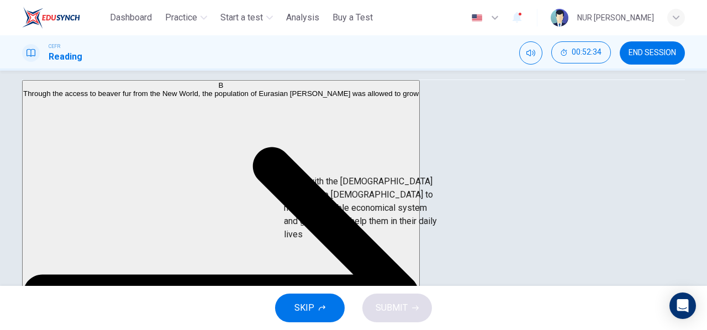
drag, startPoint x: 122, startPoint y: 202, endPoint x: 372, endPoint y: 214, distance: 250.6
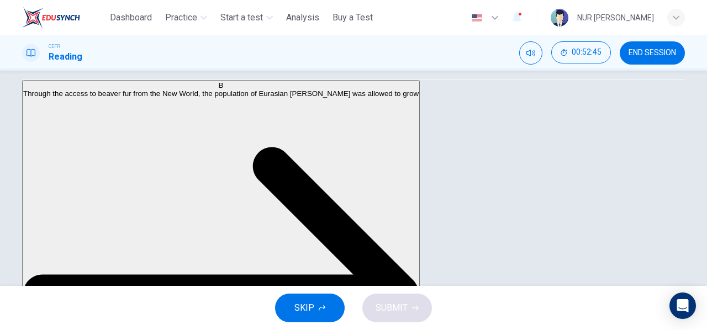
scroll to position [232, 0]
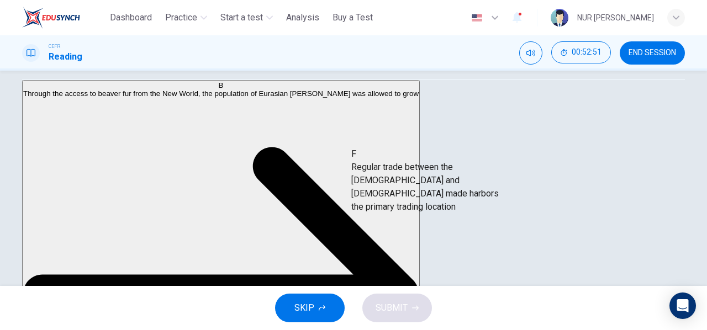
drag, startPoint x: 100, startPoint y: 222, endPoint x: 416, endPoint y: 200, distance: 316.3
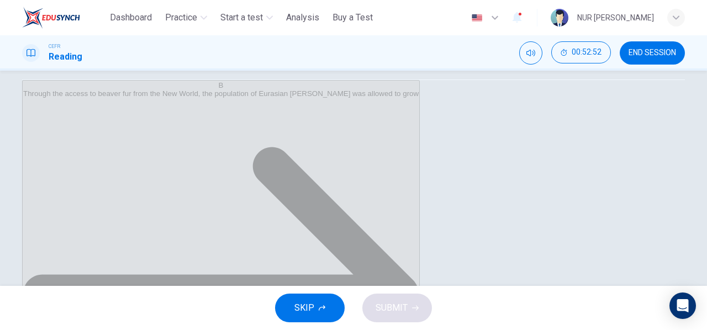
scroll to position [153, 0]
click at [429, 308] on button "SUBMIT" at bounding box center [398, 308] width 70 height 29
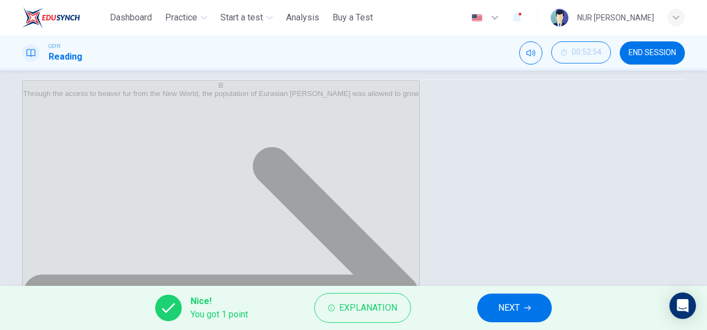
click at [522, 321] on button "NEXT" at bounding box center [514, 308] width 75 height 29
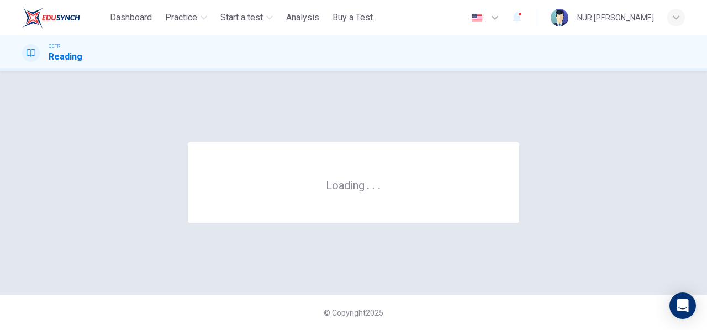
scroll to position [0, 0]
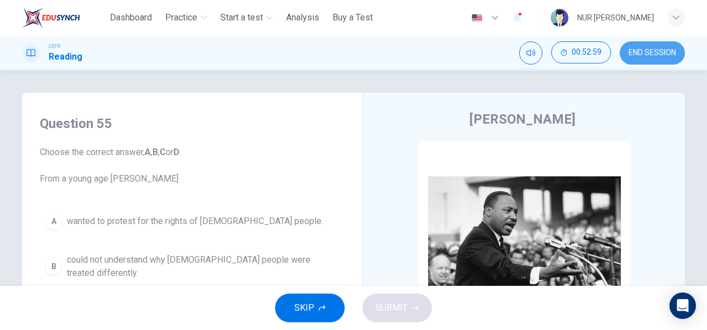
click at [653, 50] on span "END SESSION" at bounding box center [653, 53] width 48 height 9
